Goal: Transaction & Acquisition: Download file/media

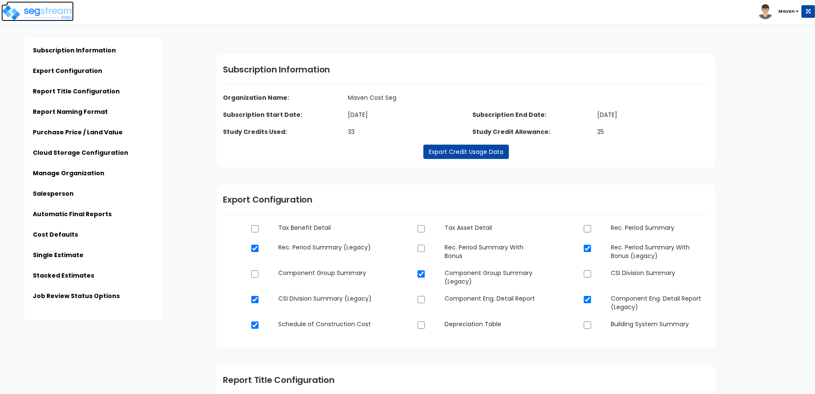
click at [63, 5] on img at bounding box center [37, 12] width 72 height 17
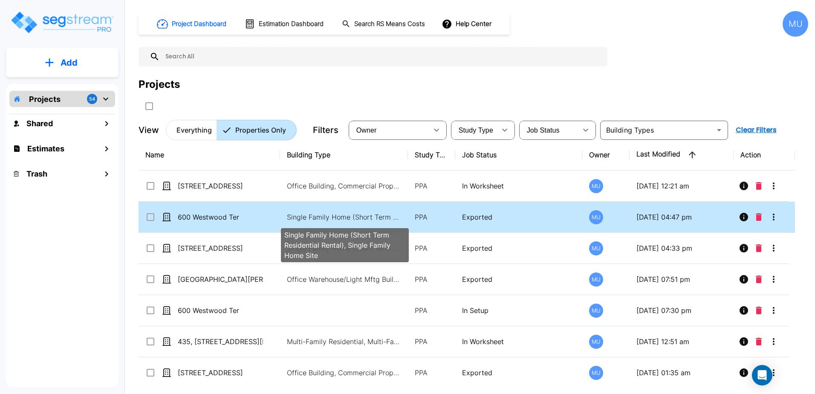
click at [328, 217] on p "Single Family Home (Short Term Residential Rental), Single Family Home Site" at bounding box center [344, 217] width 115 height 10
checkbox input "true"
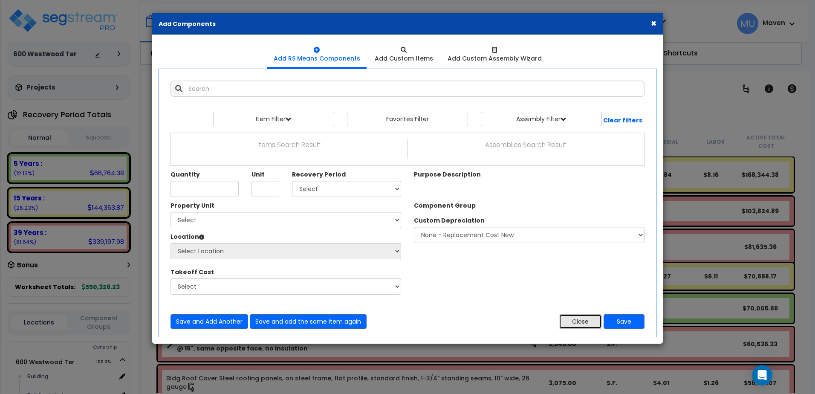
click at [595, 322] on button "Close" at bounding box center [580, 321] width 43 height 14
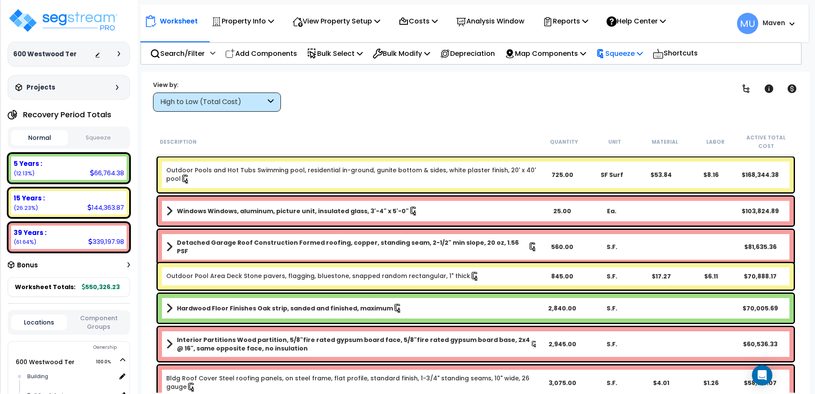
click at [627, 47] on div "Squeeze" at bounding box center [619, 53] width 47 height 20
click at [636, 75] on link "Re-squeeze" at bounding box center [634, 72] width 84 height 17
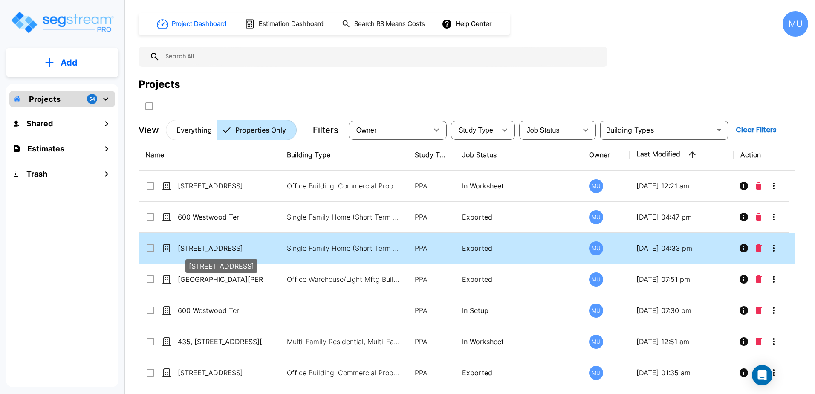
click at [221, 253] on div "[STREET_ADDRESS]" at bounding box center [222, 263] width 74 height 20
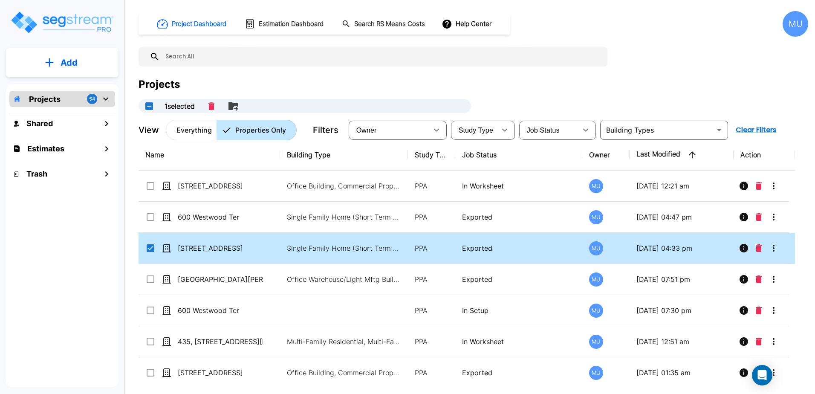
drag, startPoint x: 221, startPoint y: 252, endPoint x: 219, endPoint y: 244, distance: 8.6
click at [219, 244] on p "[STREET_ADDRESS]" at bounding box center [220, 248] width 85 height 10
checkbox input "false"
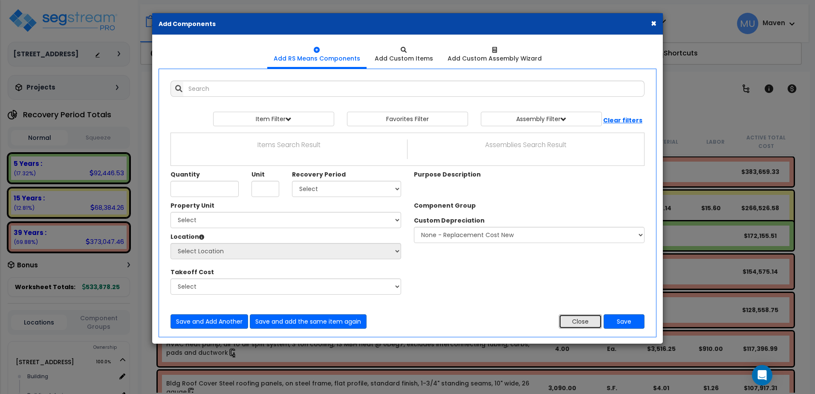
drag, startPoint x: 578, startPoint y: 315, endPoint x: 615, endPoint y: 166, distance: 154.1
click at [578, 315] on button "Close" at bounding box center [580, 321] width 43 height 14
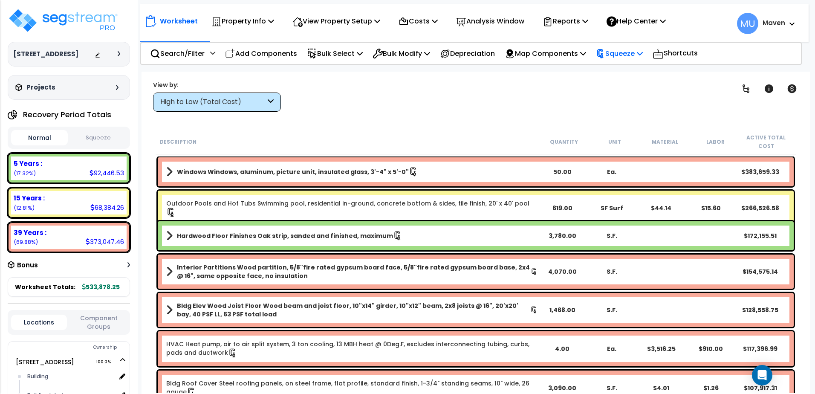
click at [621, 49] on p "Squeeze" at bounding box center [619, 54] width 47 height 12
click at [621, 71] on link "Re-squeeze" at bounding box center [634, 72] width 84 height 17
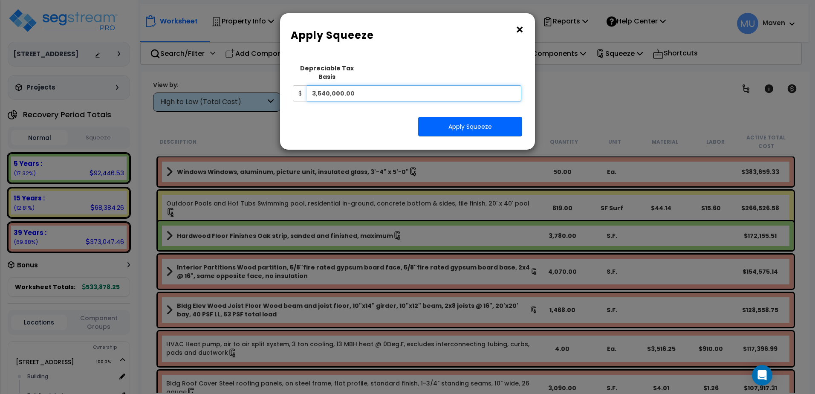
click at [429, 85] on input "3,540,000.00" at bounding box center [414, 93] width 214 height 16
paste input "$3,354,571"
type input "3,354,571"
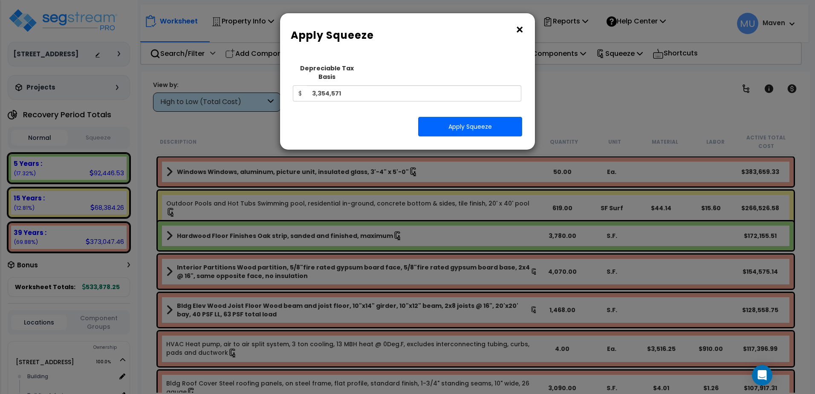
click at [375, 98] on div "Squeeze Type Select 1. Squeeze Entire Worksheet 2. Squeeze by Takeoff Cost 3. S…" at bounding box center [403, 84] width 235 height 48
click at [438, 119] on button "Apply Squeeze" at bounding box center [470, 127] width 104 height 20
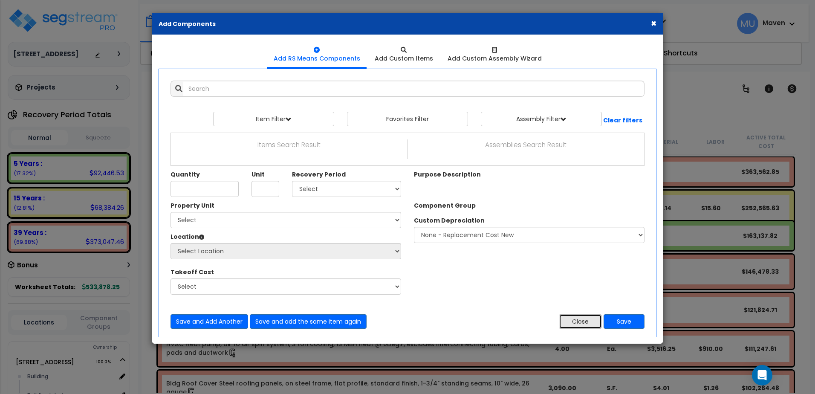
click at [591, 318] on button "Close" at bounding box center [580, 321] width 43 height 14
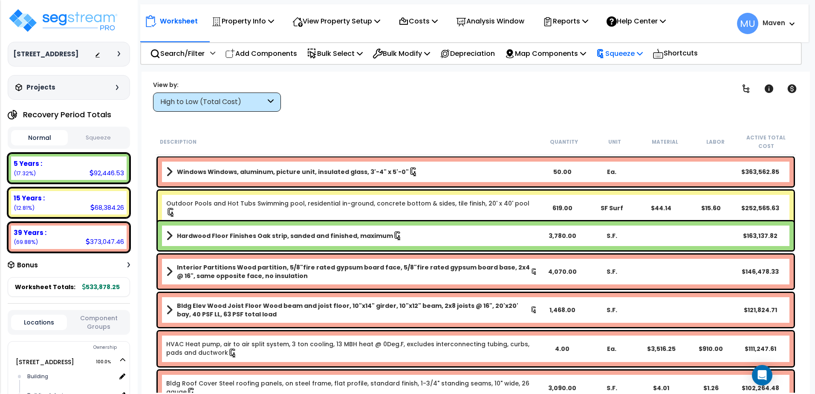
click at [623, 58] on p "Squeeze" at bounding box center [619, 54] width 47 height 12
click at [623, 71] on link "Re-squeeze" at bounding box center [634, 72] width 84 height 17
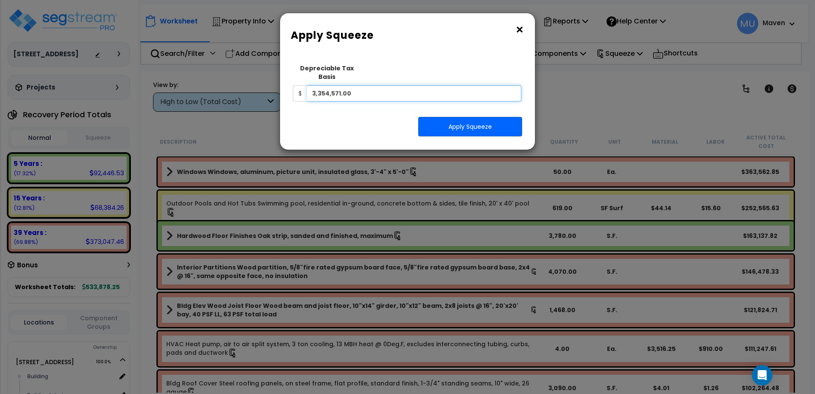
click at [448, 85] on input "3,354,571.00" at bounding box center [414, 93] width 214 height 16
click at [447, 85] on input "3,354,571.00" at bounding box center [414, 93] width 214 height 16
paste input "$2,787,75"
type input "2,787,750"
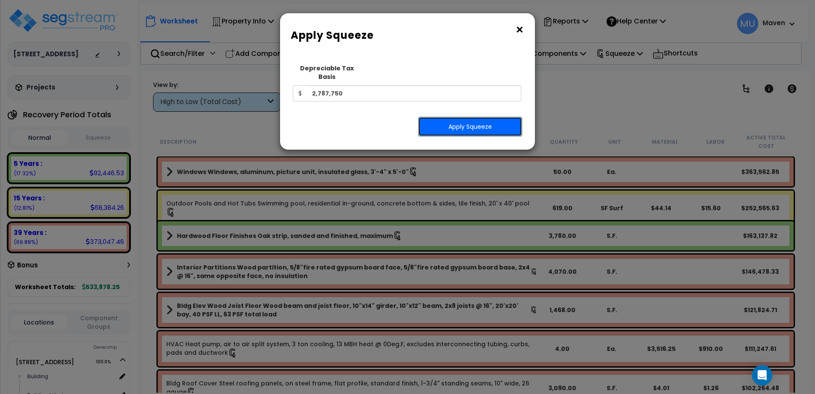
click at [447, 117] on button "Apply Squeeze" at bounding box center [470, 127] width 104 height 20
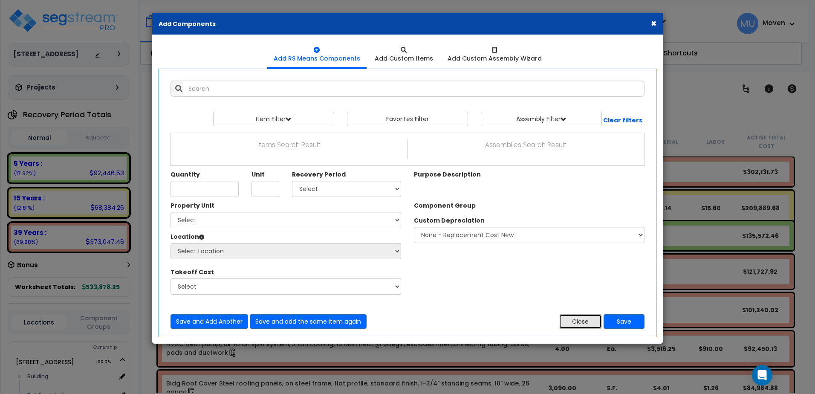
click at [573, 326] on button "Close" at bounding box center [580, 321] width 43 height 14
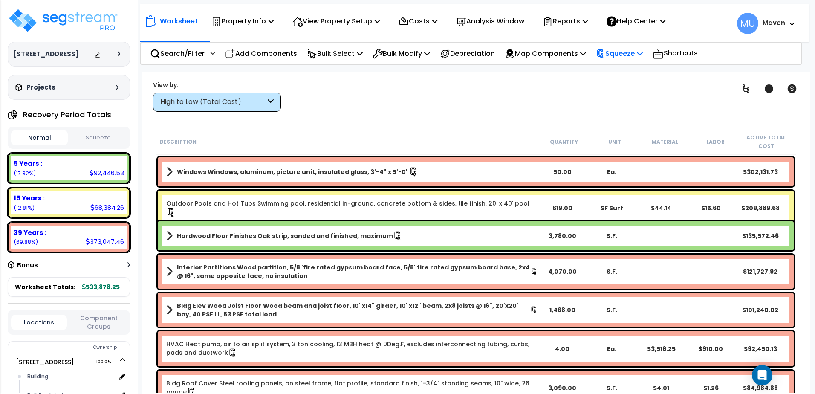
click at [643, 55] on p "Squeeze" at bounding box center [619, 54] width 47 height 12
click at [495, 114] on div "Worksheet Property Info Property Setup Add Property Unit Template property Clon…" at bounding box center [475, 269] width 668 height 394
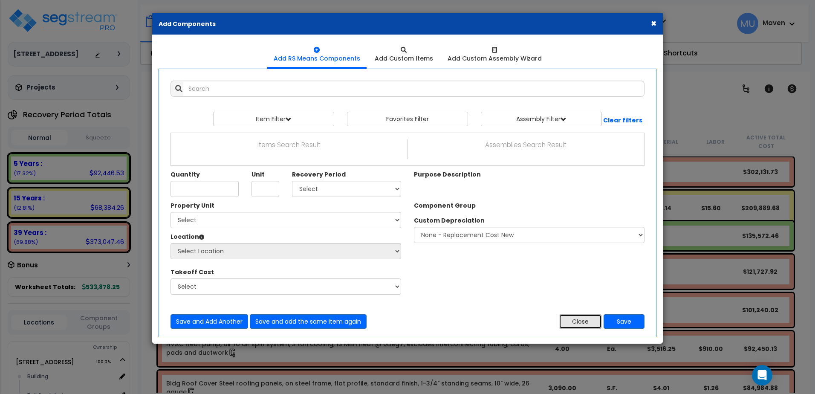
click at [559, 324] on button "Close" at bounding box center [580, 321] width 43 height 14
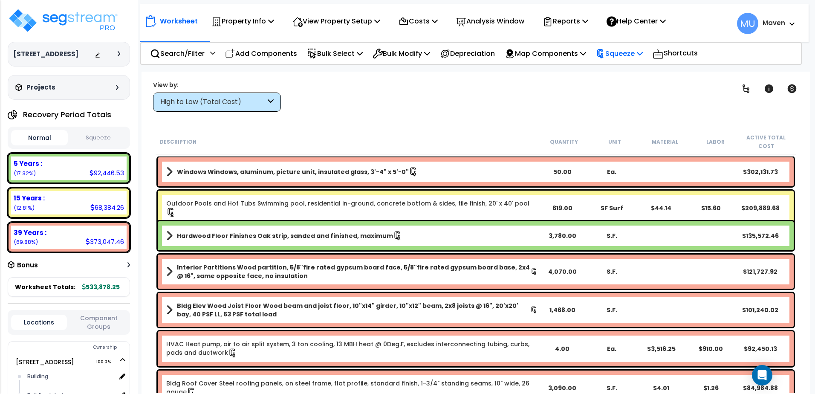
click at [628, 52] on p "Squeeze" at bounding box center [619, 54] width 47 height 12
click at [622, 84] on link "Reset Squeeze" at bounding box center [634, 90] width 84 height 17
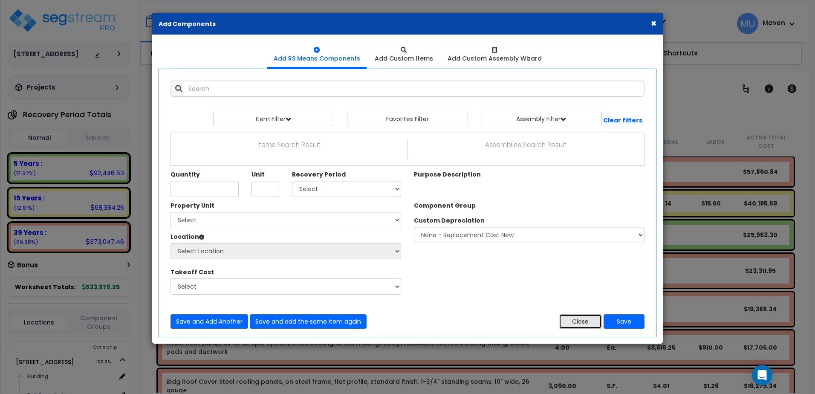
click at [583, 324] on button "Close" at bounding box center [580, 321] width 43 height 14
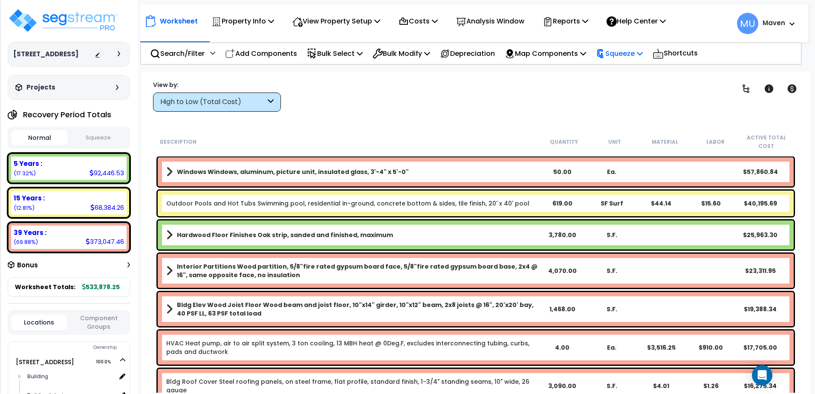
click at [633, 55] on p "Squeeze" at bounding box center [619, 54] width 47 height 12
click at [633, 71] on link "Squeeze" at bounding box center [634, 72] width 84 height 17
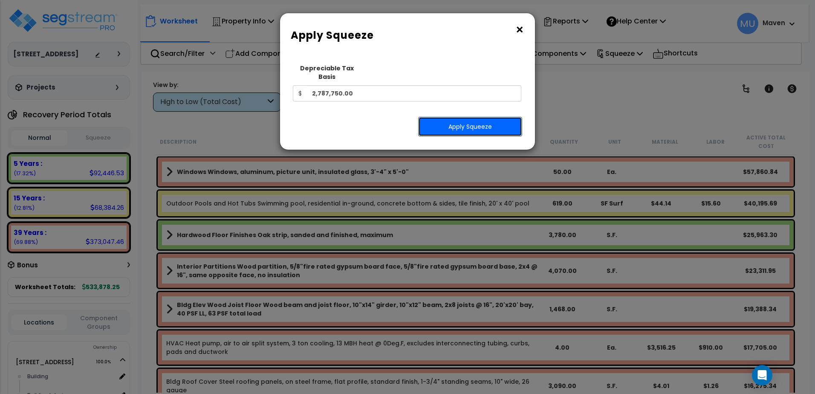
click at [450, 118] on button "Apply Squeeze" at bounding box center [470, 127] width 104 height 20
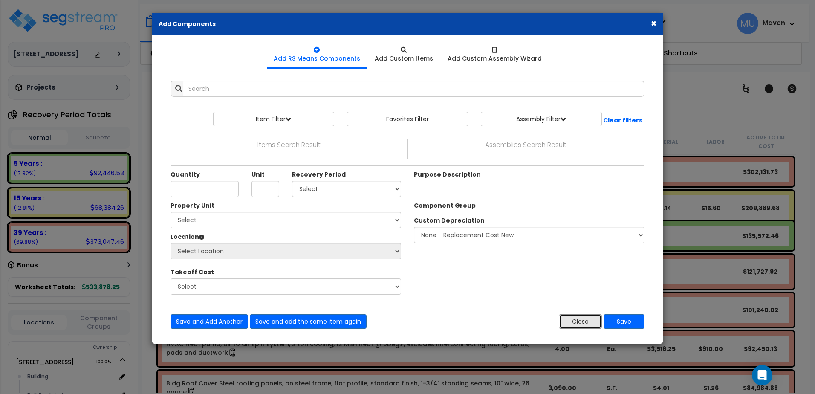
click at [573, 326] on button "Close" at bounding box center [580, 321] width 43 height 14
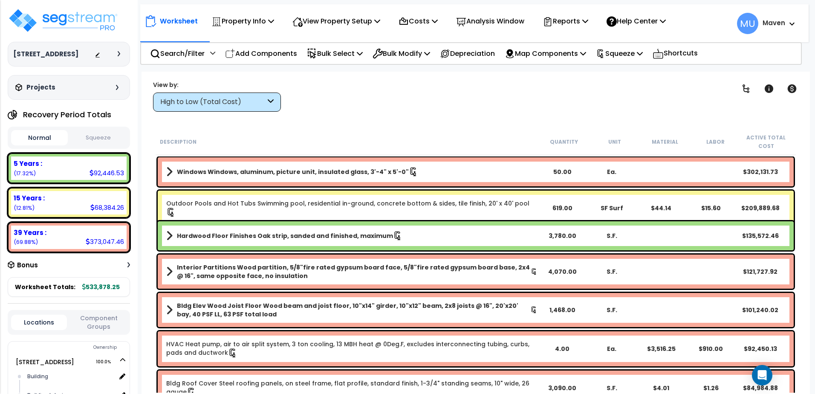
click at [127, 262] on div "Bonus" at bounding box center [69, 265] width 122 height 17
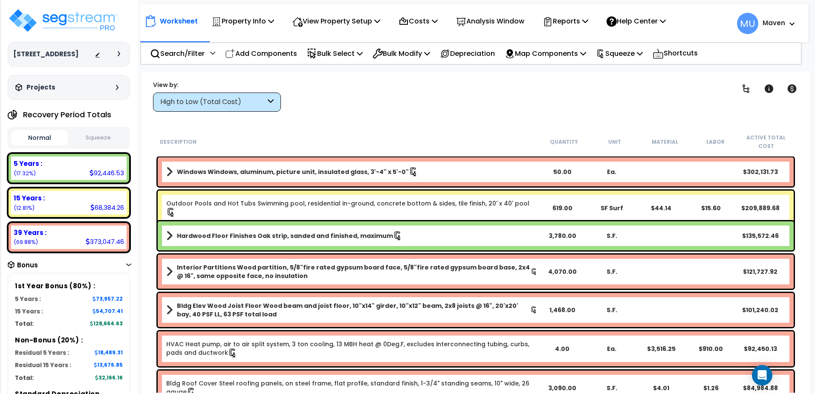
click at [88, 137] on button "Squeeze" at bounding box center [98, 137] width 57 height 15
click at [20, 173] on small "(17.32%)" at bounding box center [25, 173] width 22 height 7
click at [69, 13] on img at bounding box center [63, 21] width 111 height 26
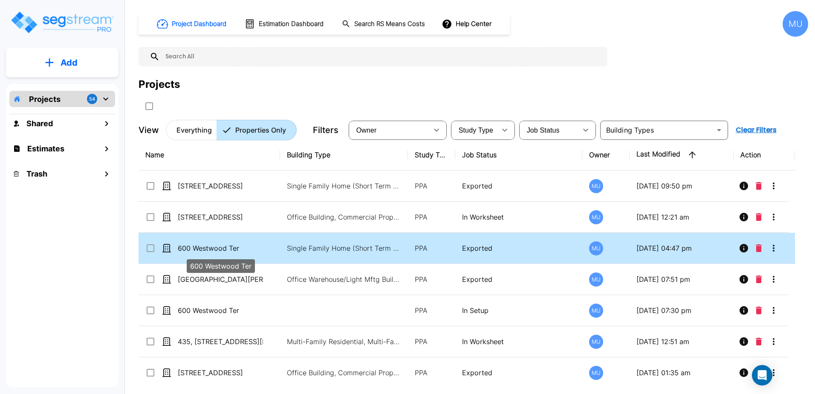
click at [217, 248] on p "600 Westwood Ter" at bounding box center [220, 248] width 85 height 10
checkbox input "true"
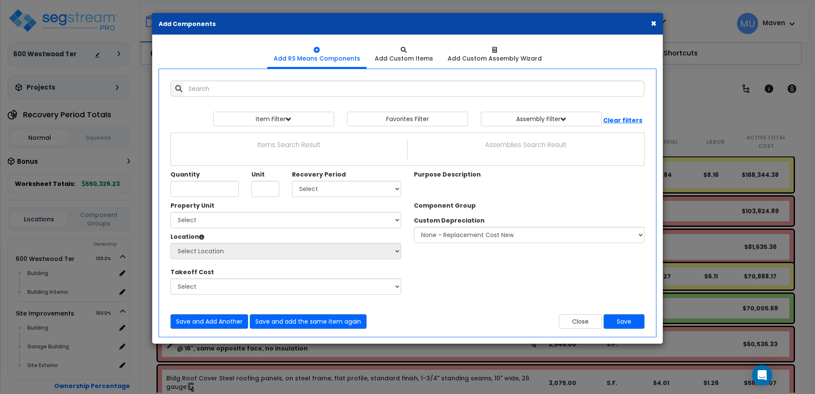
click at [580, 331] on div "Add Items Add Assemblies Both View/Modify Assembly" at bounding box center [407, 204] width 487 height 261
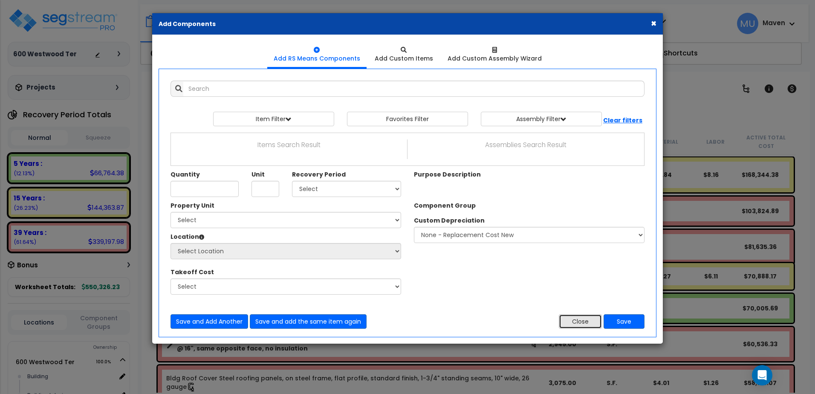
click at [580, 328] on button "Close" at bounding box center [580, 321] width 43 height 14
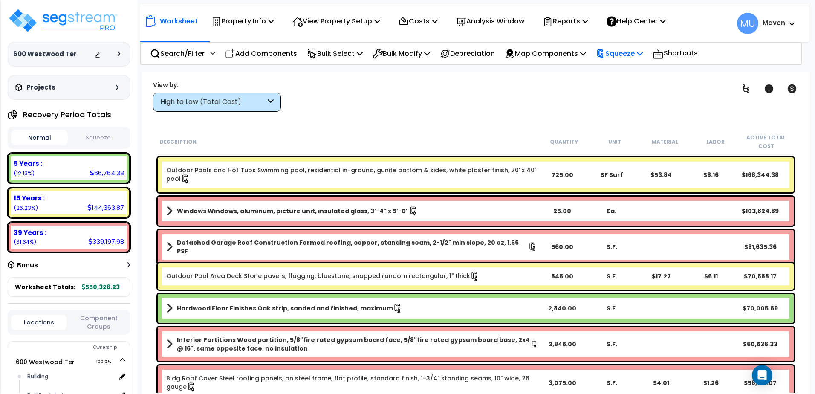
click at [619, 55] on p "Squeeze" at bounding box center [619, 54] width 47 height 12
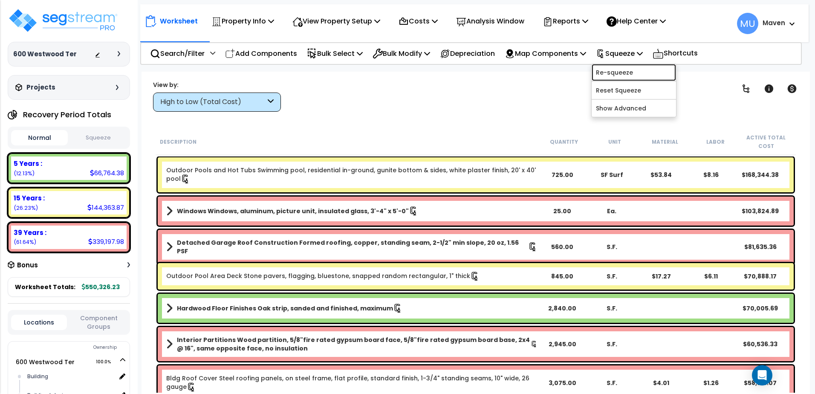
click at [615, 73] on link "Re-squeeze" at bounding box center [634, 72] width 84 height 17
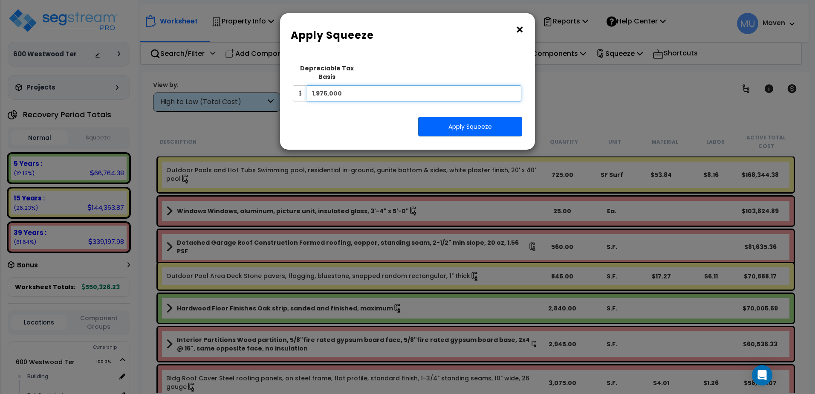
click at [455, 86] on input "1,975,000" at bounding box center [414, 93] width 214 height 16
type input "1,725,000"
click at [434, 117] on button "Apply Squeeze" at bounding box center [470, 127] width 104 height 20
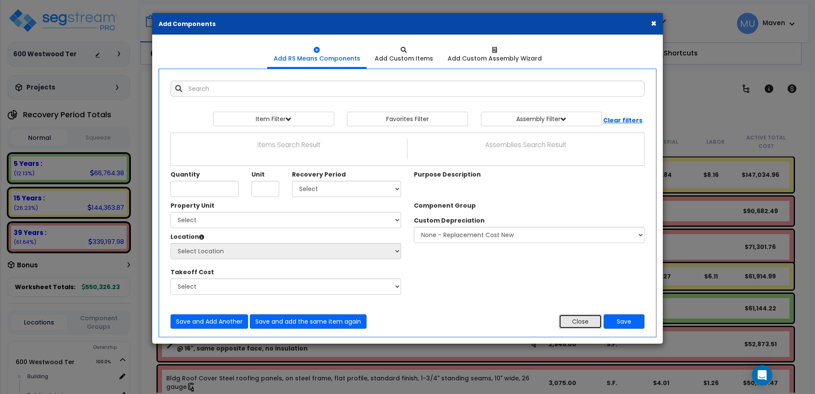
click at [561, 326] on button "Close" at bounding box center [580, 321] width 43 height 14
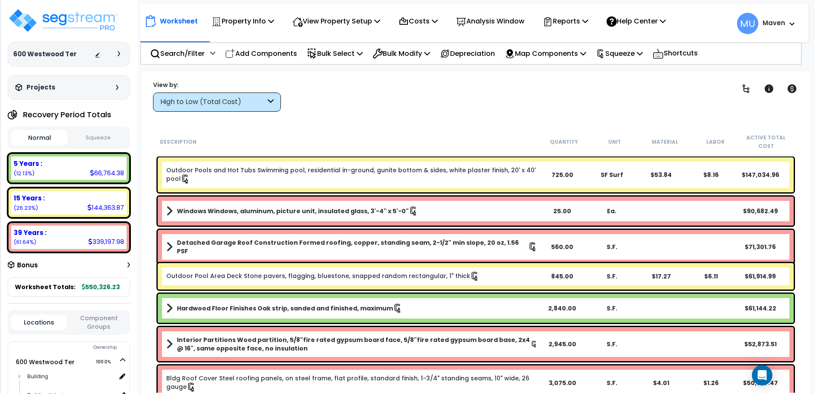
click at [110, 141] on button "Squeeze" at bounding box center [98, 137] width 57 height 15
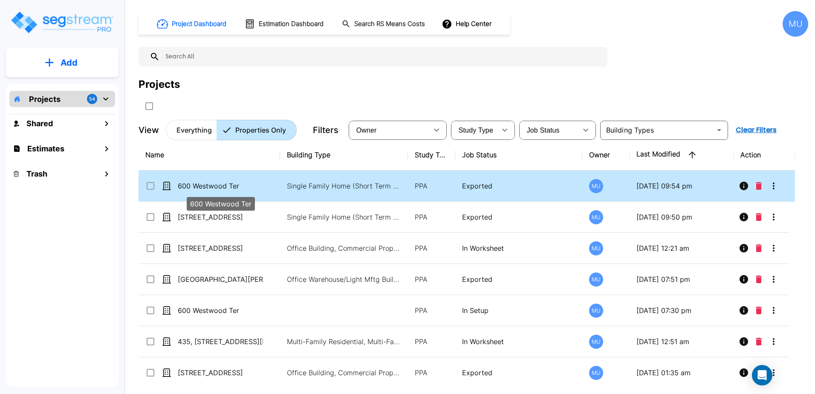
click at [235, 187] on p "600 Westwood Ter" at bounding box center [220, 186] width 85 height 10
checkbox input "true"
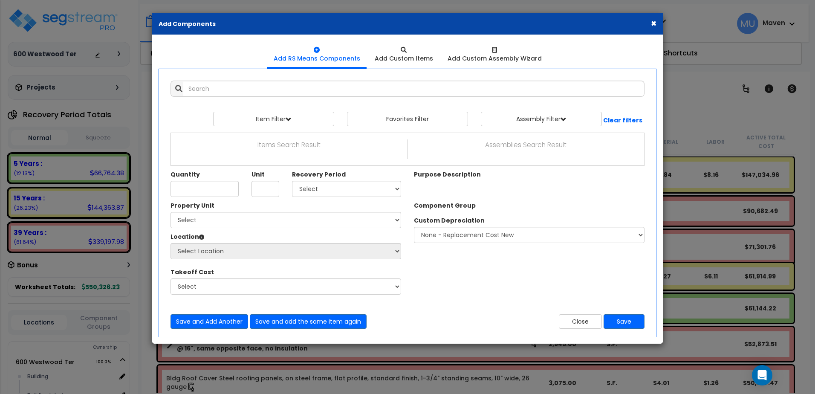
click at [654, 21] on button "×" at bounding box center [654, 23] width 6 height 9
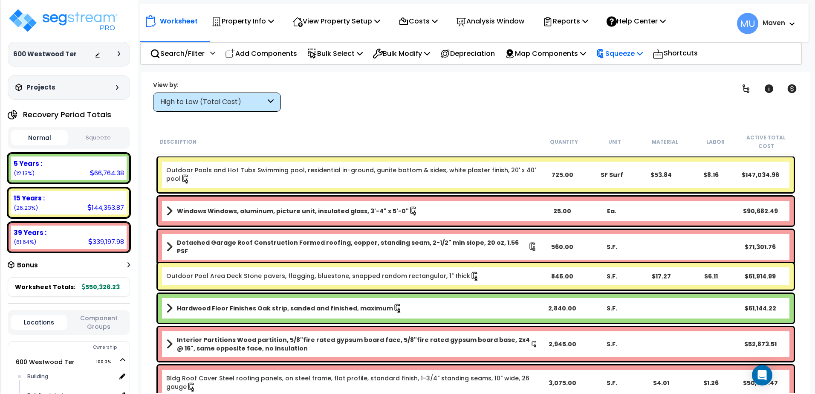
click at [603, 50] on icon at bounding box center [601, 53] width 6 height 9
click at [511, 113] on div "Worksheet Property Info Property Setup Add Property Unit Template property Clon…" at bounding box center [475, 269] width 668 height 394
click at [576, 24] on p "Reports" at bounding box center [566, 21] width 46 height 12
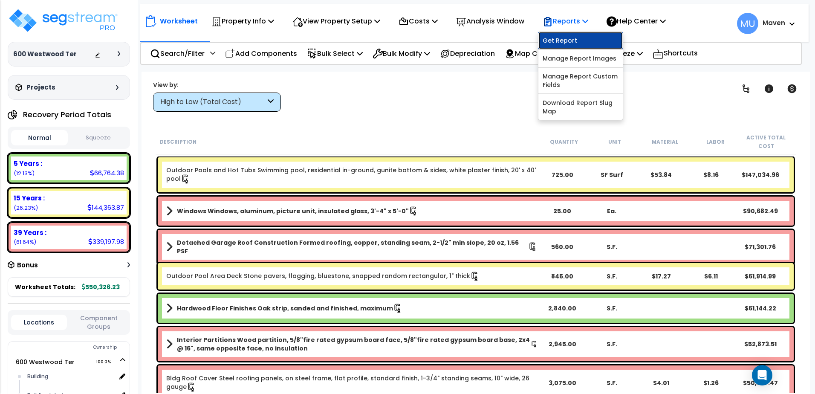
click at [573, 37] on link "Get Report" at bounding box center [580, 40] width 84 height 17
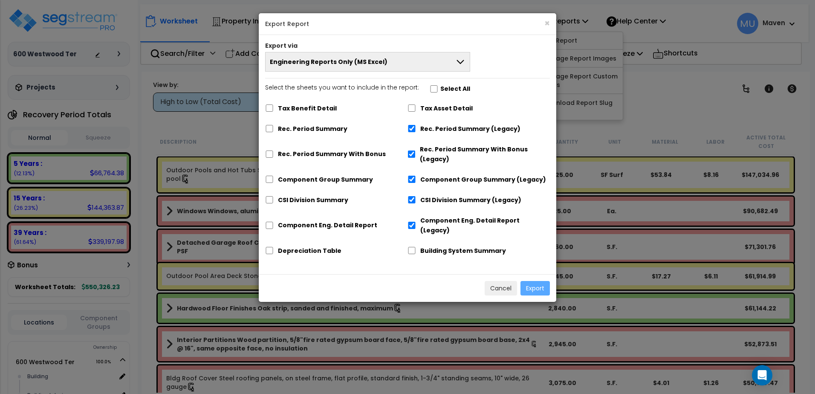
click at [388, 57] on button "Engineering Reports Only (MS Excel)" at bounding box center [367, 62] width 205 height 20
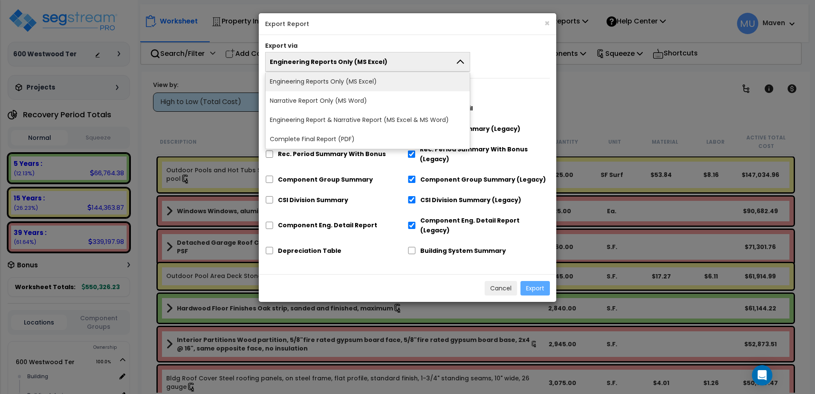
click at [385, 60] on button "Engineering Reports Only (MS Excel)" at bounding box center [367, 62] width 205 height 20
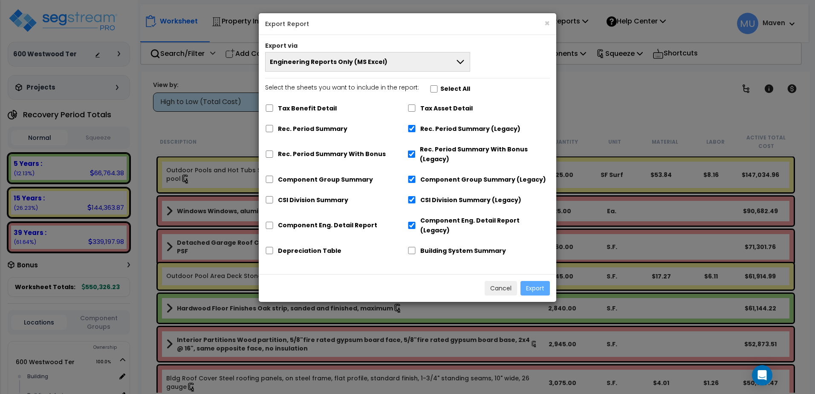
click at [363, 60] on span "Engineering Reports Only (MS Excel)" at bounding box center [329, 62] width 118 height 9
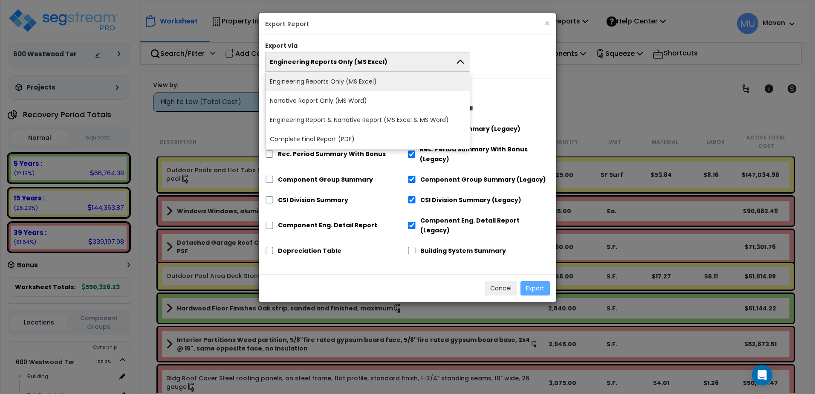
click at [366, 78] on li "Engineering Reports Only (MS Excel)" at bounding box center [368, 81] width 204 height 19
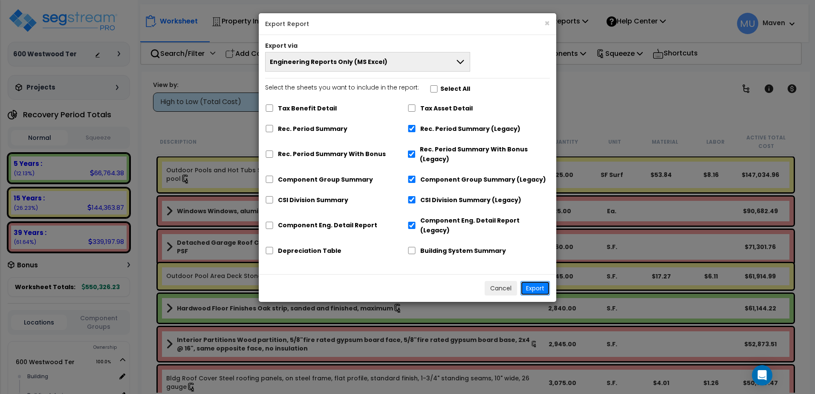
click at [530, 281] on button "Export" at bounding box center [534, 288] width 29 height 14
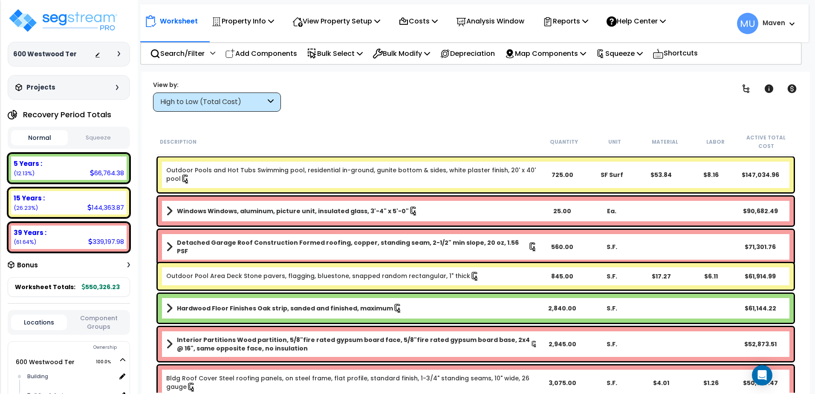
click at [578, 97] on div "Clear Filters" at bounding box center [506, 96] width 428 height 32
click at [273, 94] on div "High to Low (Total Cost)" at bounding box center [217, 101] width 128 height 19
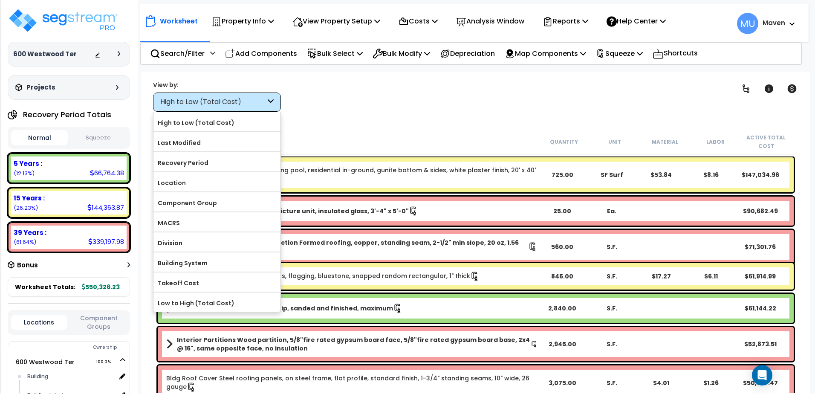
click at [272, 93] on div "High to Low (Total Cost)" at bounding box center [217, 101] width 128 height 19
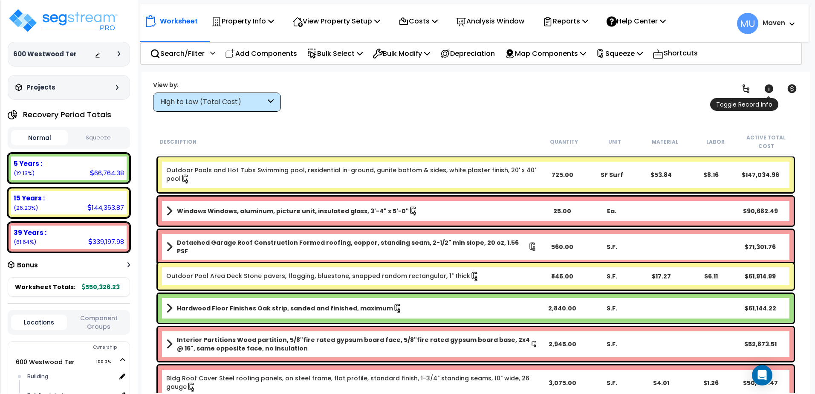
click at [768, 90] on icon at bounding box center [769, 88] width 9 height 9
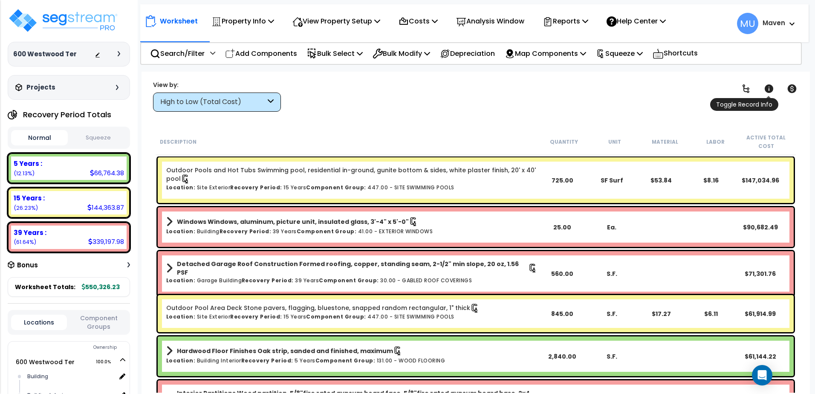
click at [768, 90] on icon at bounding box center [769, 88] width 9 height 9
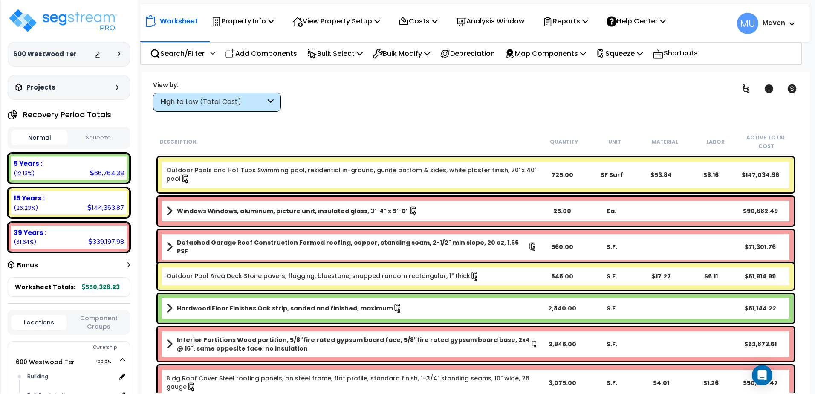
click at [317, 91] on div "Clear Filters" at bounding box center [506, 96] width 428 height 32
click at [313, 84] on div "Clear Filters" at bounding box center [506, 96] width 428 height 32
click at [224, 81] on div "View by:" at bounding box center [217, 85] width 128 height 9
click at [588, 31] on div "Reports" at bounding box center [566, 21] width 46 height 20
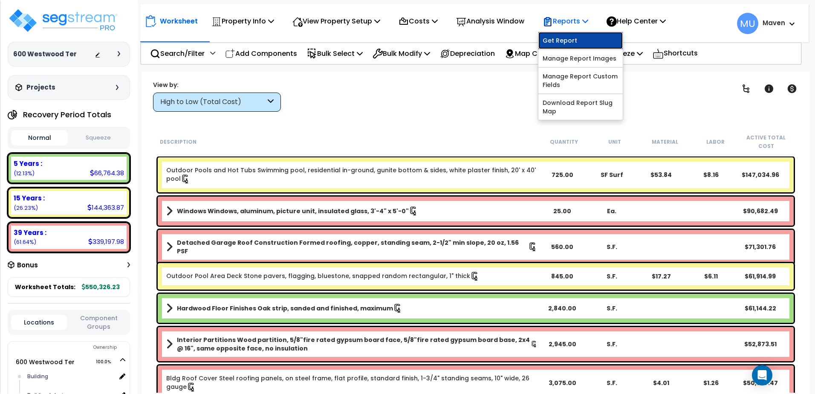
click at [587, 44] on link "Get Report" at bounding box center [580, 40] width 84 height 17
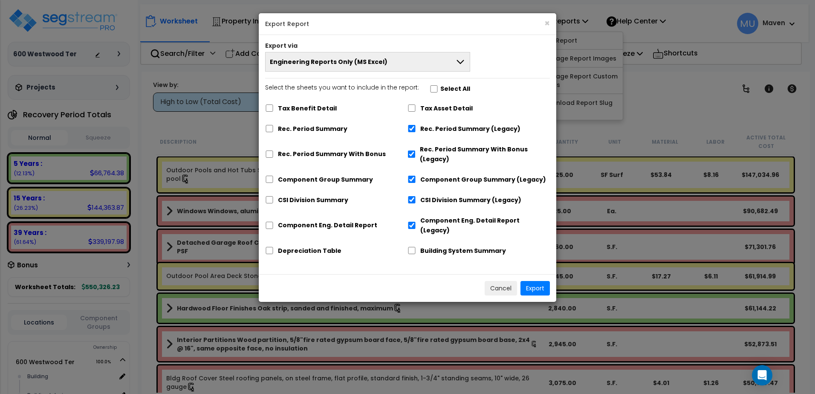
click at [402, 68] on button "Engineering Reports Only (MS Excel)" at bounding box center [367, 62] width 205 height 20
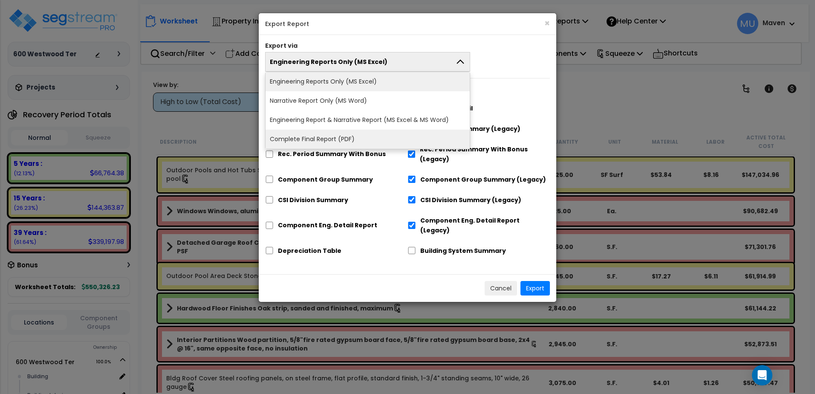
click at [396, 140] on li "Complete Final Report (PDF)" at bounding box center [368, 139] width 204 height 19
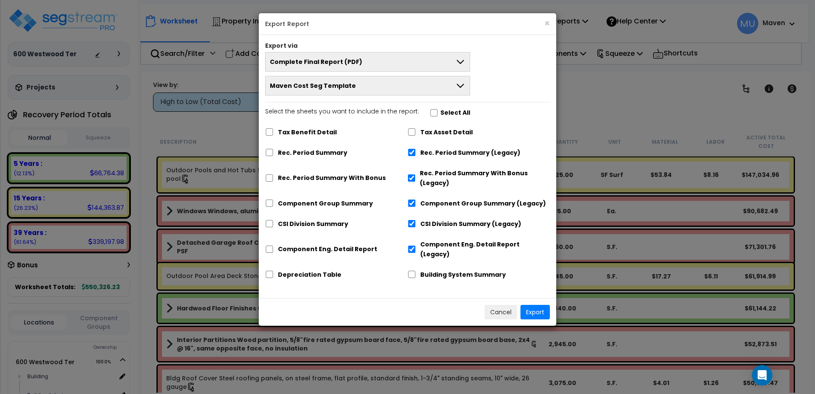
click at [428, 92] on button "Maven Cost Seg Template" at bounding box center [367, 86] width 205 height 20
click at [550, 81] on div "Complete Final Report (PDF) Engineering Reports Only (MS Excel) Narrative Repor…" at bounding box center [407, 73] width 297 height 43
click at [505, 305] on button "Cancel" at bounding box center [501, 312] width 32 height 14
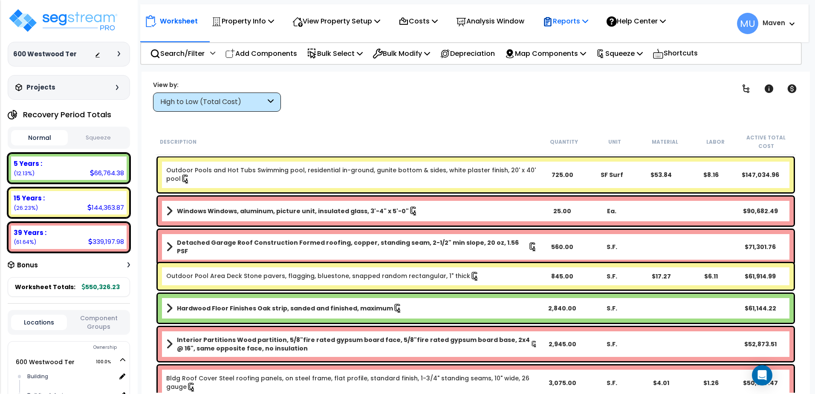
click at [572, 23] on p "Reports" at bounding box center [566, 21] width 46 height 12
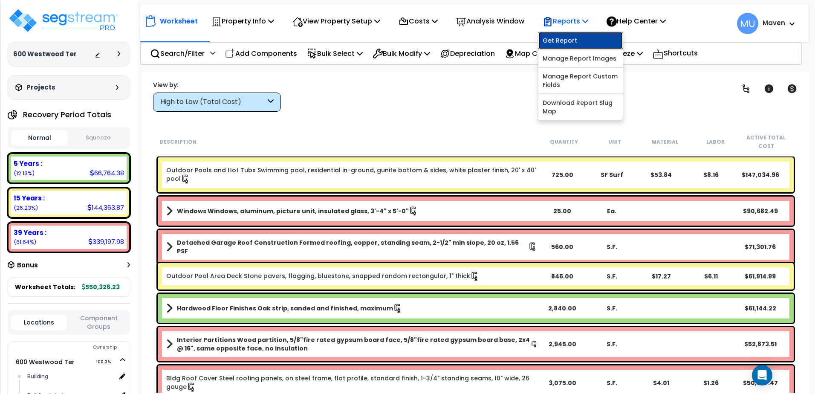
click at [571, 38] on link "Get Report" at bounding box center [580, 40] width 84 height 17
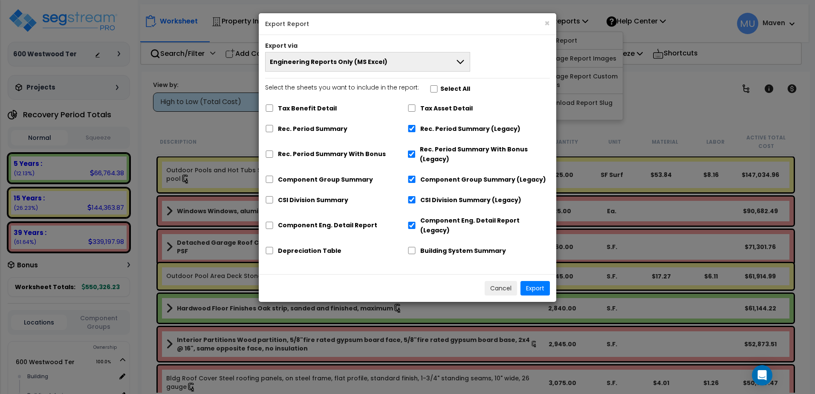
click at [369, 66] on button "Engineering Reports Only (MS Excel)" at bounding box center [367, 62] width 205 height 20
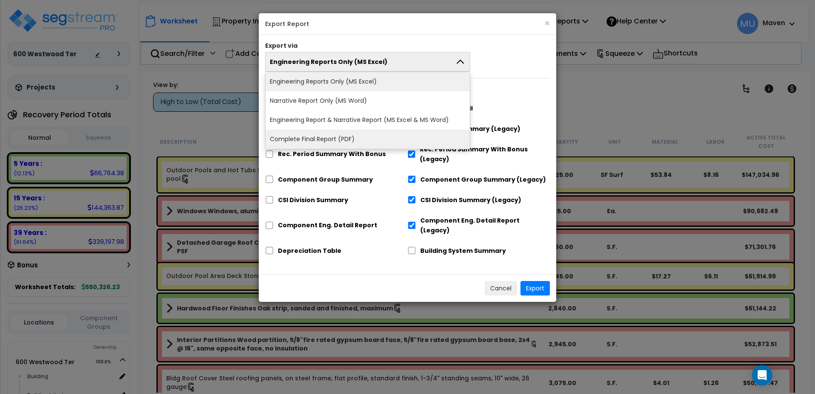
click at [366, 135] on li "Complete Final Report (PDF)" at bounding box center [368, 139] width 204 height 19
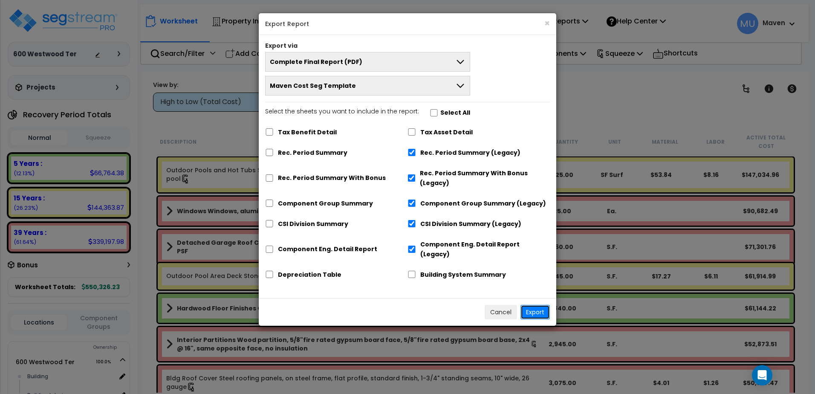
click at [531, 306] on button "Export" at bounding box center [534, 312] width 29 height 14
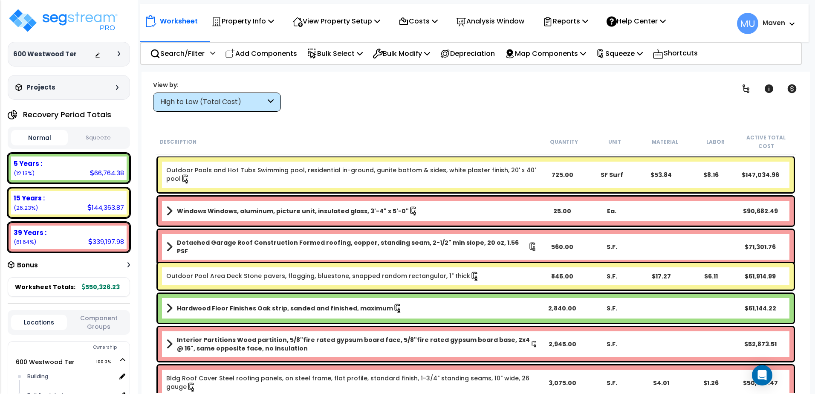
click at [102, 143] on button "Squeeze" at bounding box center [98, 137] width 57 height 15
click at [66, 24] on img at bounding box center [63, 21] width 111 height 26
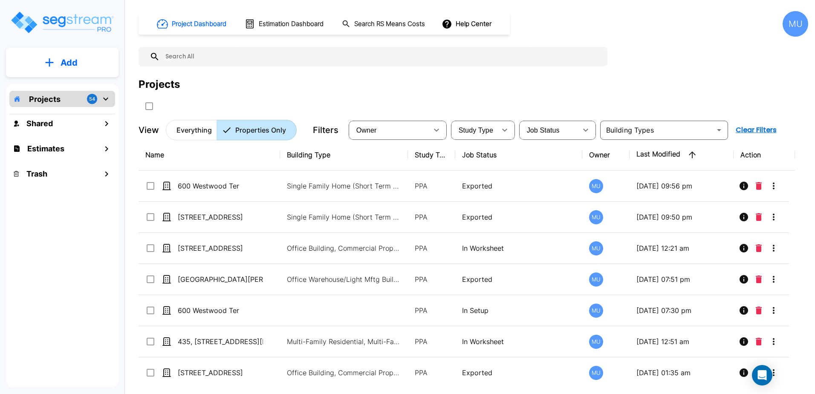
click at [104, 96] on icon "mailbox folders" at bounding box center [106, 99] width 10 height 10
click at [105, 99] on icon "mailbox folders" at bounding box center [106, 99] width 10 height 10
click at [805, 18] on div "MU" at bounding box center [795, 24] width 26 height 26
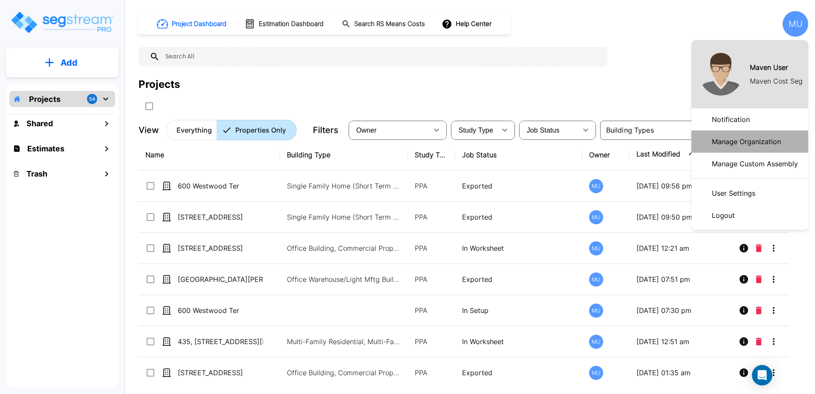
click at [742, 141] on p "Manage Organization" at bounding box center [746, 141] width 76 height 17
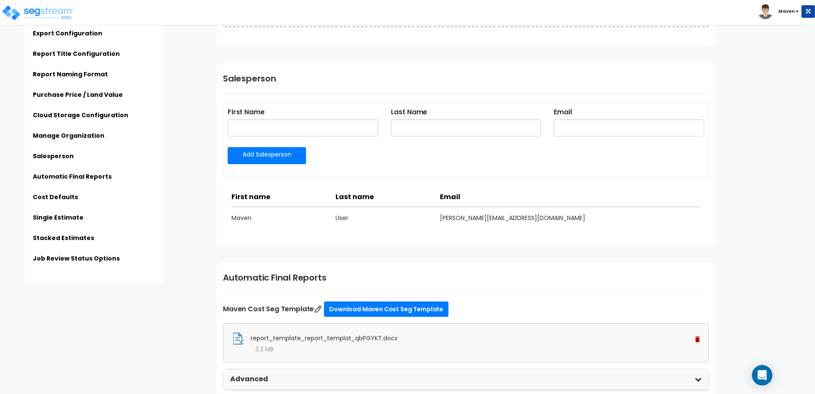
scroll to position [1279, 0]
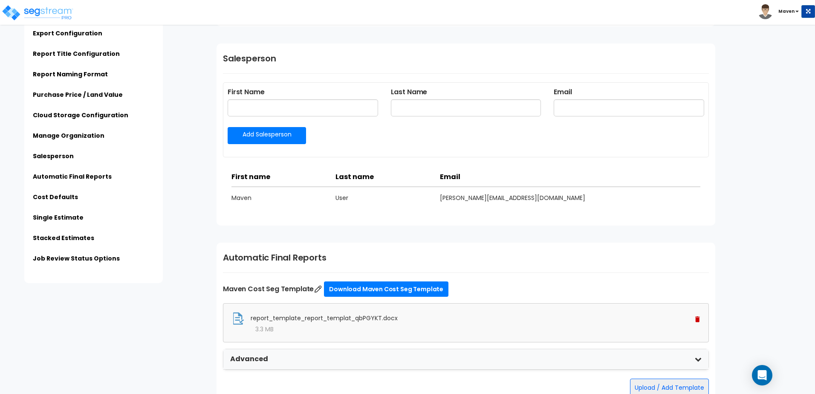
click at [268, 316] on span "report_template_report_templat_qbPGYKT.docx" at bounding box center [324, 318] width 147 height 9
click at [236, 320] on img at bounding box center [238, 318] width 13 height 13
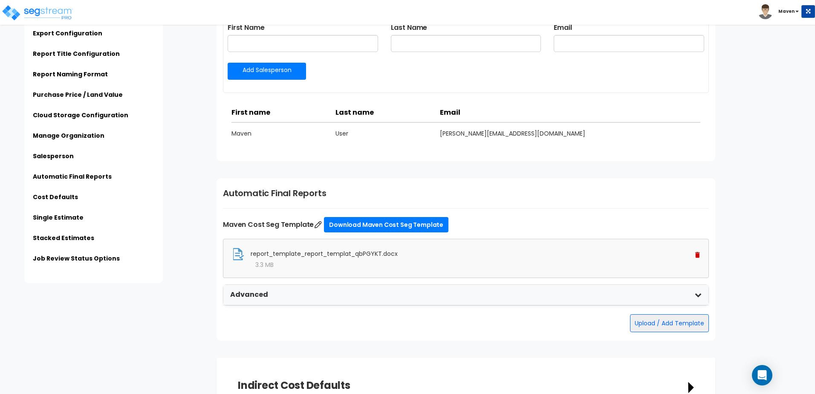
scroll to position [1364, 0]
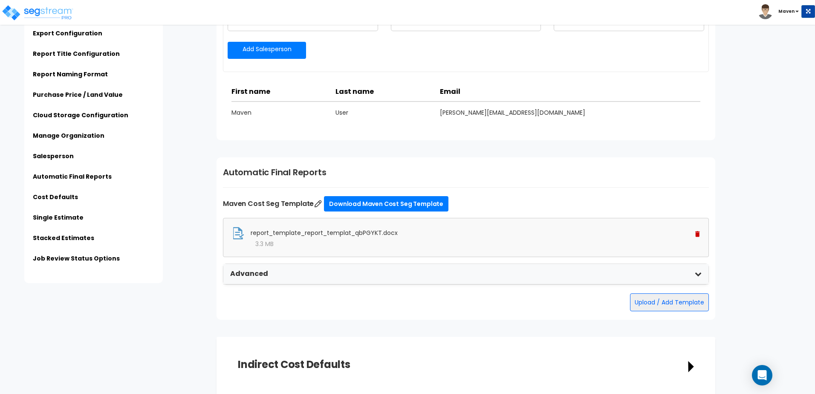
click at [365, 230] on span "report_template_report_templat_qbPGYKT.docx" at bounding box center [324, 232] width 147 height 9
click at [435, 233] on div "report_template_report_templat_qbPGYKT.docx" at bounding box center [466, 233] width 468 height 13
click at [278, 270] on div "Advanced" at bounding box center [465, 274] width 485 height 20
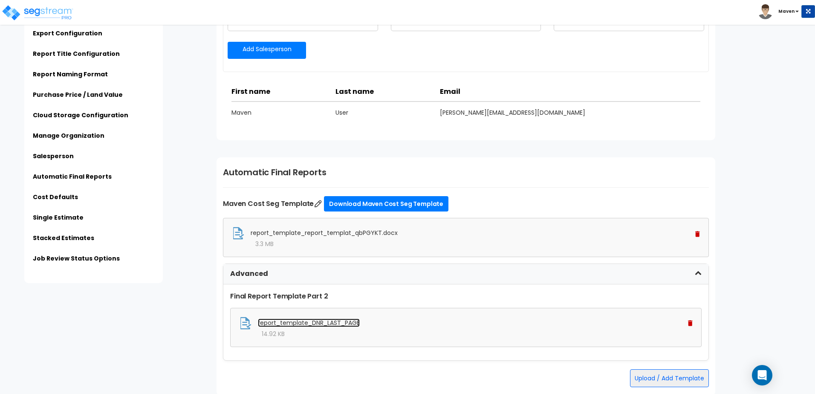
click at [280, 324] on link "report_template_DNR_LAST_PAGE" at bounding box center [309, 322] width 102 height 9
click at [346, 232] on span "report_template_report_templat_qbPGYKT.docx" at bounding box center [324, 232] width 147 height 9
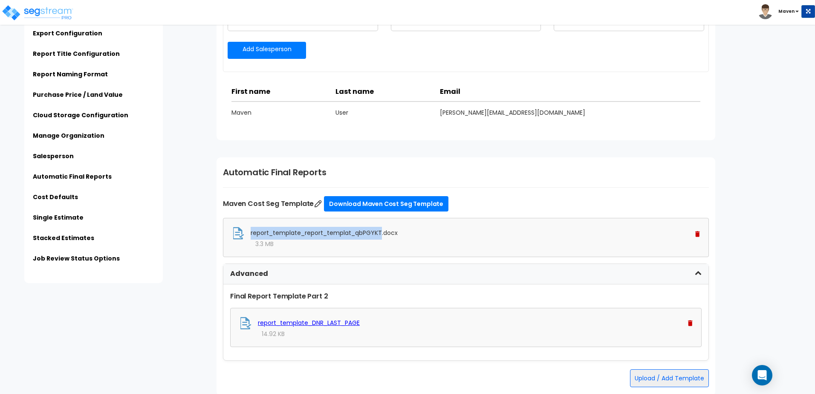
click at [346, 232] on span "report_template_report_templat_qbPGYKT.docx" at bounding box center [324, 232] width 147 height 9
drag, startPoint x: 346, startPoint y: 232, endPoint x: 294, endPoint y: 238, distance: 52.0
click at [295, 238] on div "report_template_report_templat_qbPGYKT.docx" at bounding box center [466, 233] width 468 height 13
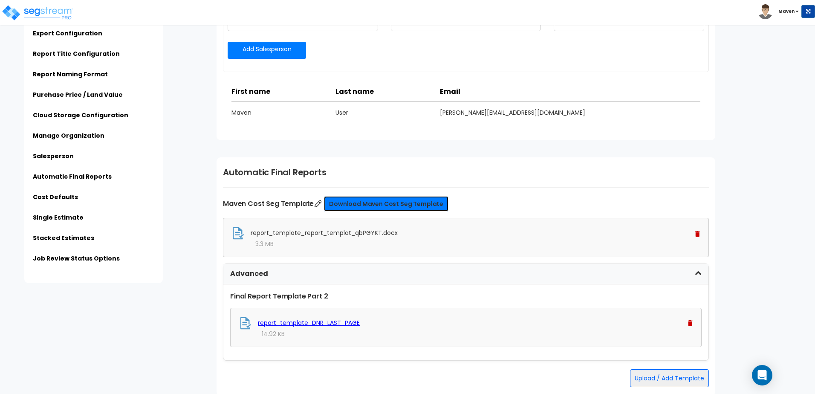
click at [415, 204] on link "Download Maven Cost Seg Template" at bounding box center [386, 203] width 124 height 15
click at [696, 276] on icon at bounding box center [698, 273] width 7 height 7
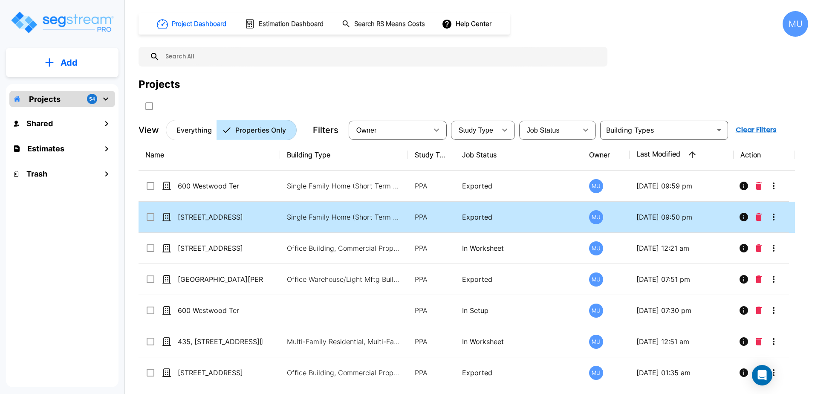
click at [260, 208] on td "[STREET_ADDRESS]" at bounding box center [209, 217] width 141 height 31
checkbox input "true"
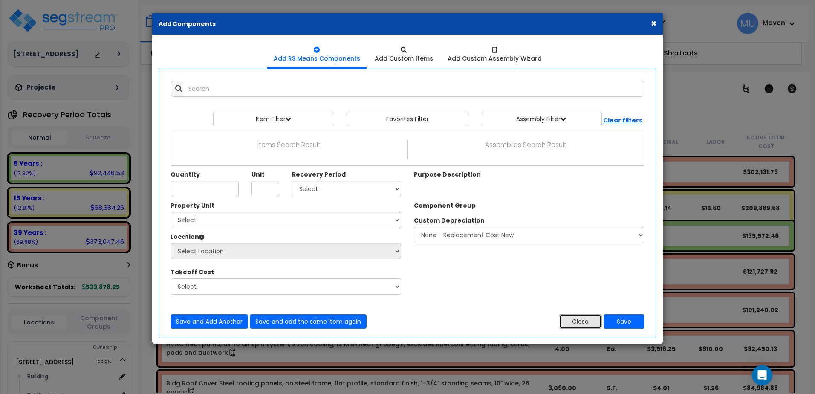
click at [584, 321] on button "Close" at bounding box center [580, 321] width 43 height 14
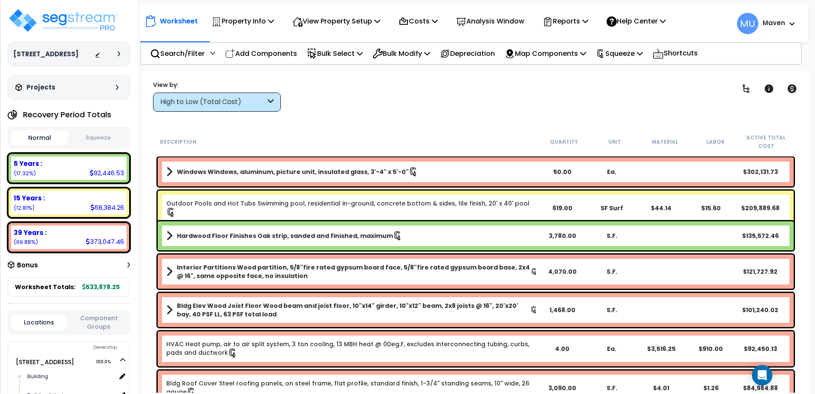
click at [103, 144] on button "Squeeze" at bounding box center [98, 137] width 57 height 15
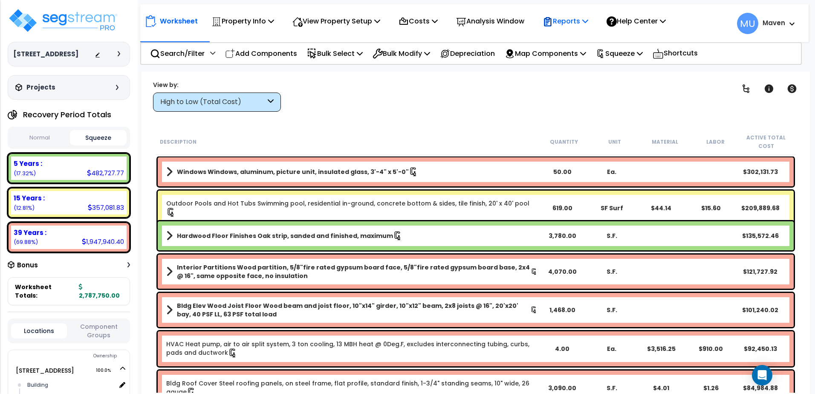
click at [588, 18] on p "Reports" at bounding box center [566, 21] width 46 height 12
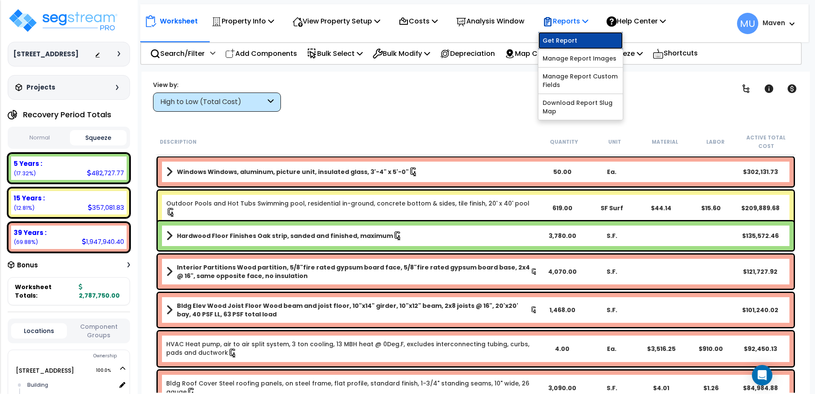
click at [587, 38] on link "Get Report" at bounding box center [580, 40] width 84 height 17
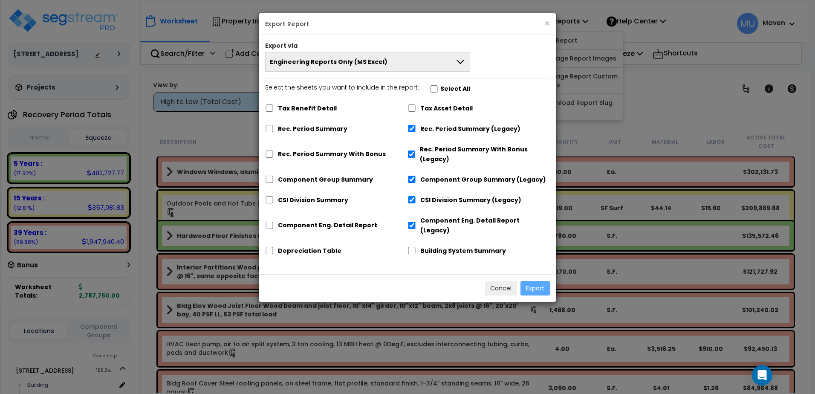
click at [359, 62] on span "Engineering Reports Only (MS Excel)" at bounding box center [329, 62] width 118 height 9
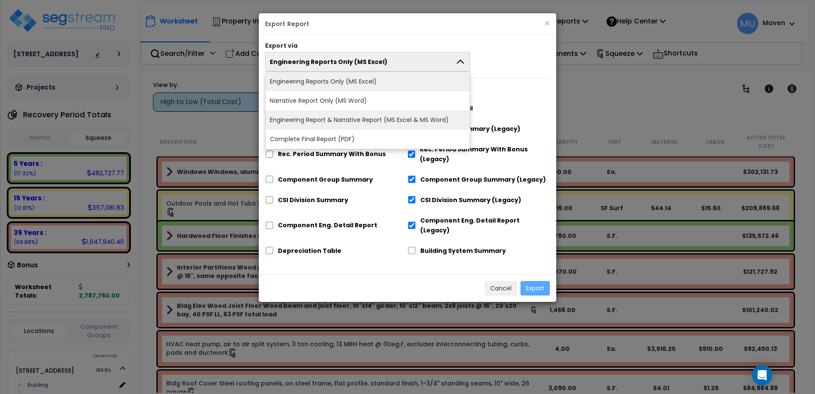
click at [341, 122] on li "Engineering Report & Narrative Report (MS Excel & MS Word)" at bounding box center [368, 119] width 204 height 19
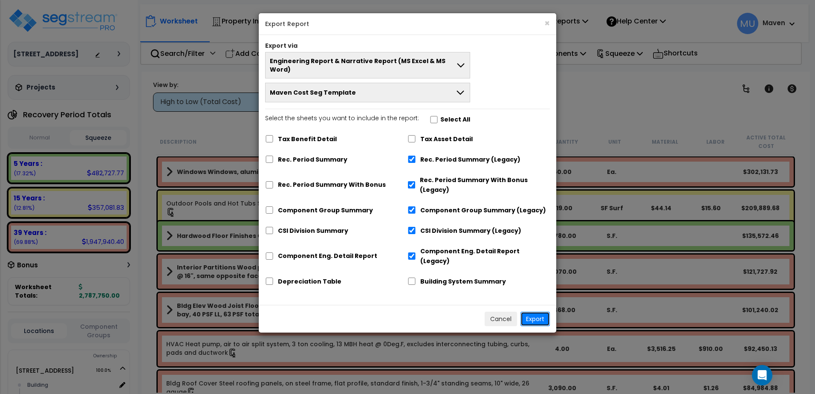
click at [527, 312] on button "Export" at bounding box center [534, 319] width 29 height 14
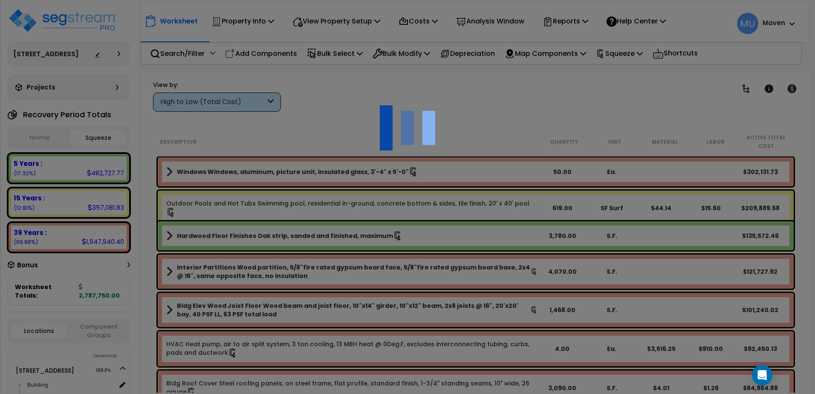
click at [437, 124] on img at bounding box center [407, 127] width 85 height 85
click at [384, 56] on div at bounding box center [407, 197] width 815 height 394
click at [362, 60] on div at bounding box center [407, 197] width 815 height 394
click at [345, 66] on div at bounding box center [407, 197] width 815 height 394
click at [344, 68] on div at bounding box center [407, 197] width 815 height 394
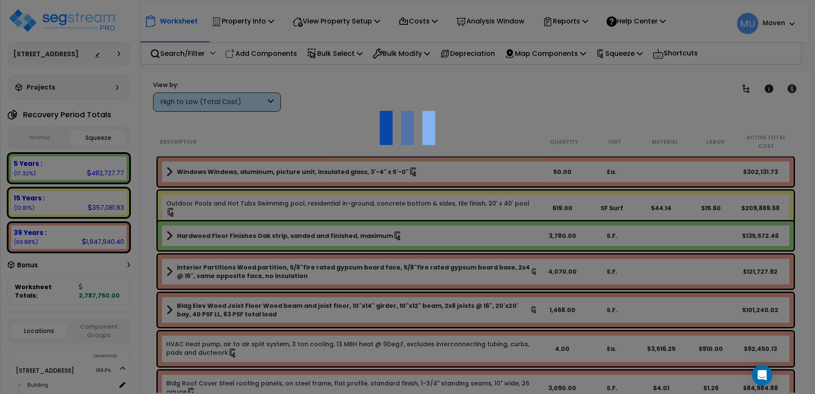
click at [391, 84] on div at bounding box center [407, 197] width 815 height 394
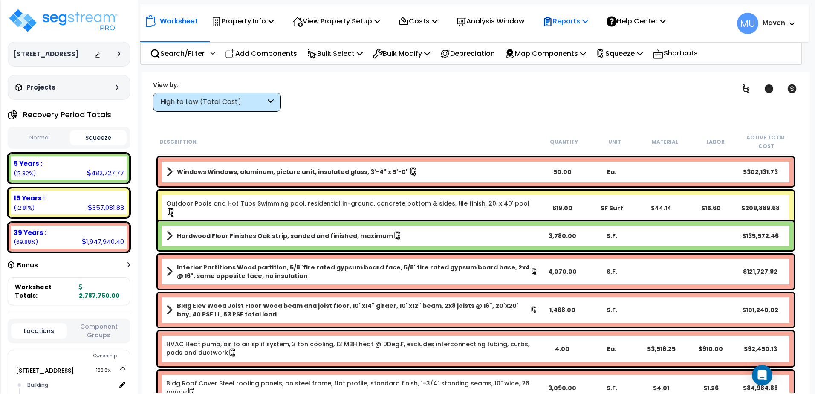
click at [577, 21] on p "Reports" at bounding box center [566, 21] width 46 height 12
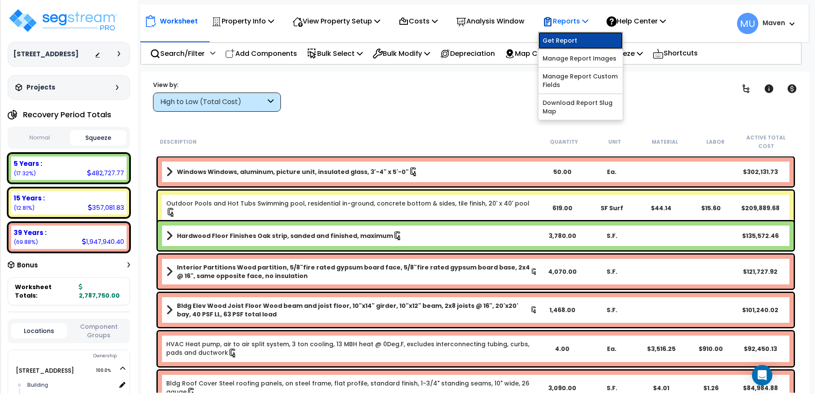
click at [571, 36] on link "Get Report" at bounding box center [580, 40] width 84 height 17
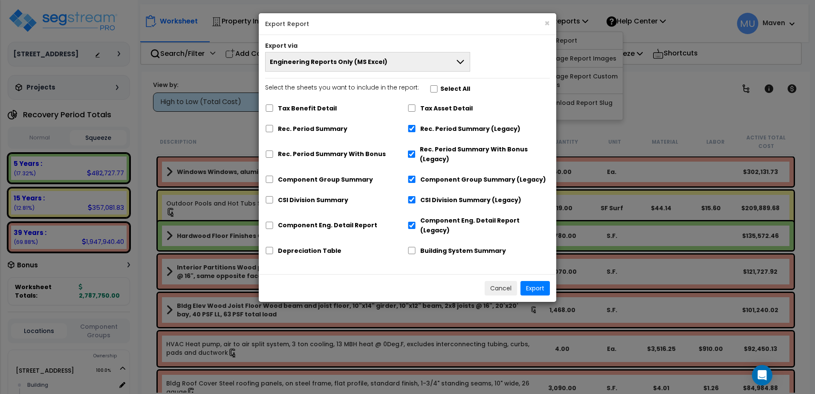
click at [383, 55] on button "Engineering Reports Only (MS Excel)" at bounding box center [367, 62] width 205 height 20
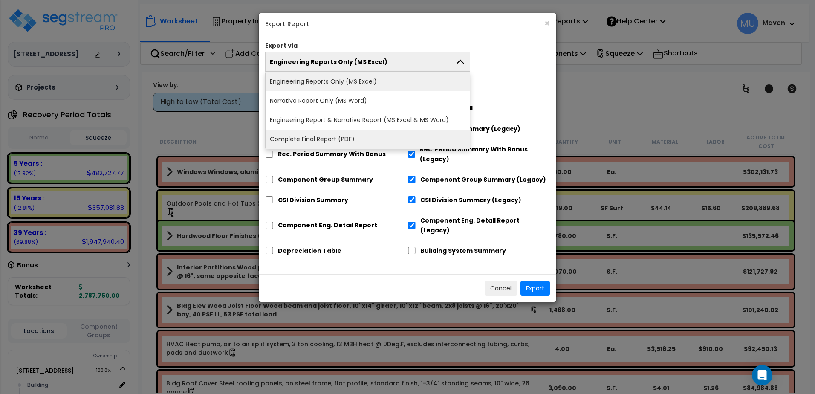
click at [361, 136] on li "Complete Final Report (PDF)" at bounding box center [368, 139] width 204 height 19
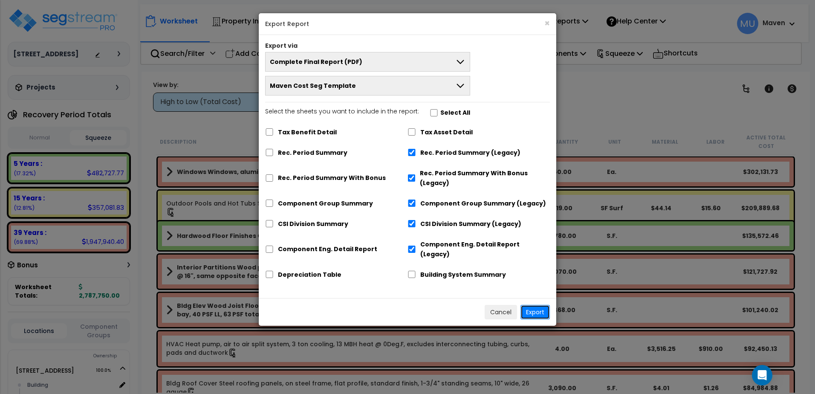
click at [538, 305] on button "Export" at bounding box center [534, 312] width 29 height 14
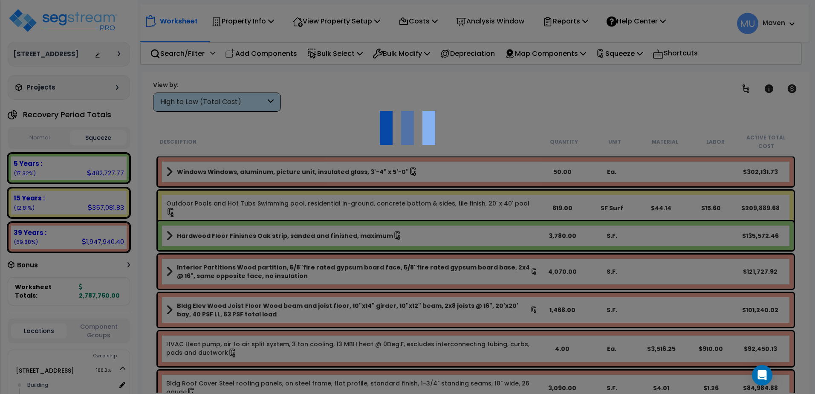
scroll to position [38, 0]
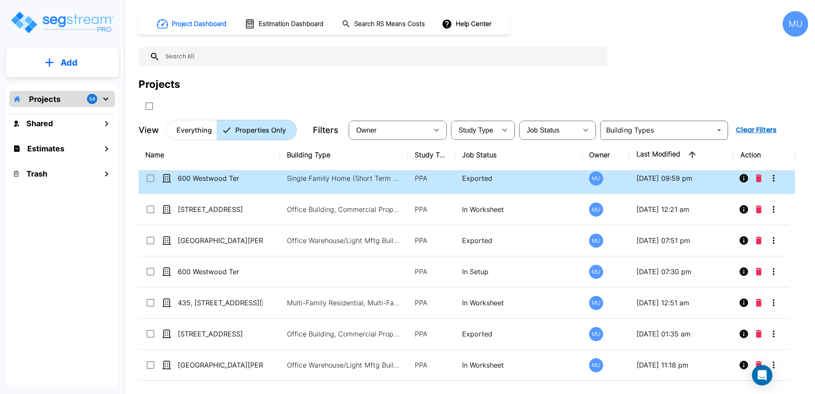
scroll to position [43, 0]
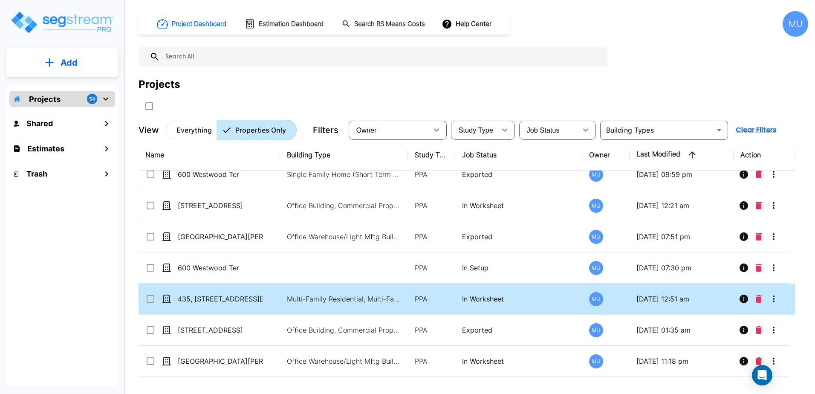
click at [508, 309] on td "In Worksheet" at bounding box center [518, 298] width 127 height 31
checkbox input "true"
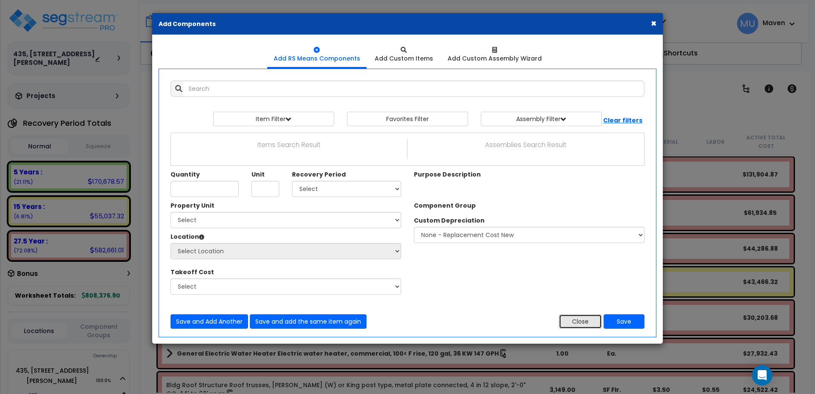
click at [573, 326] on button "Close" at bounding box center [580, 321] width 43 height 14
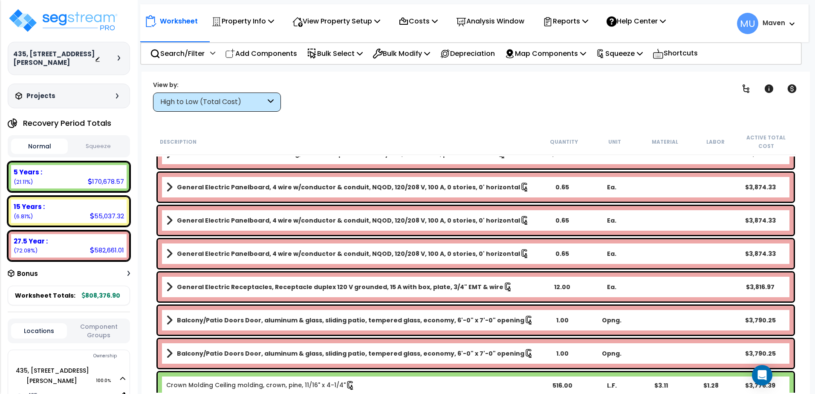
scroll to position [1918, 0]
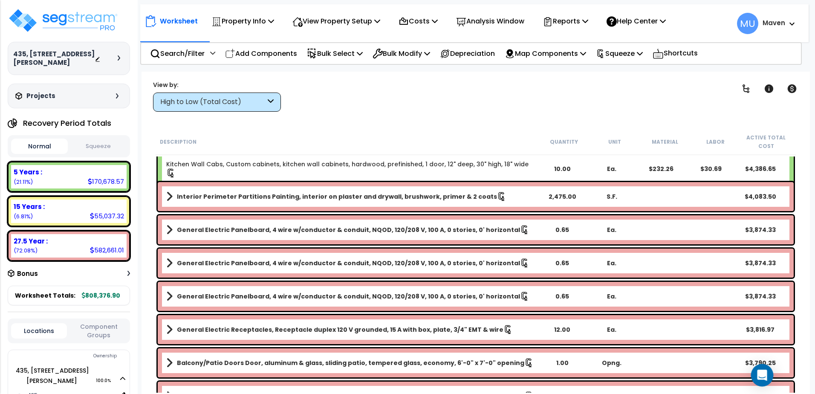
click at [755, 374] on div "Open Intercom Messenger" at bounding box center [762, 375] width 23 height 23
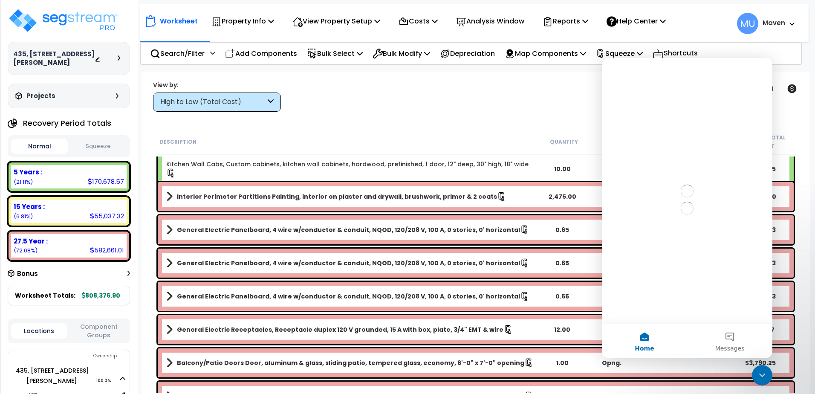
scroll to position [0, 0]
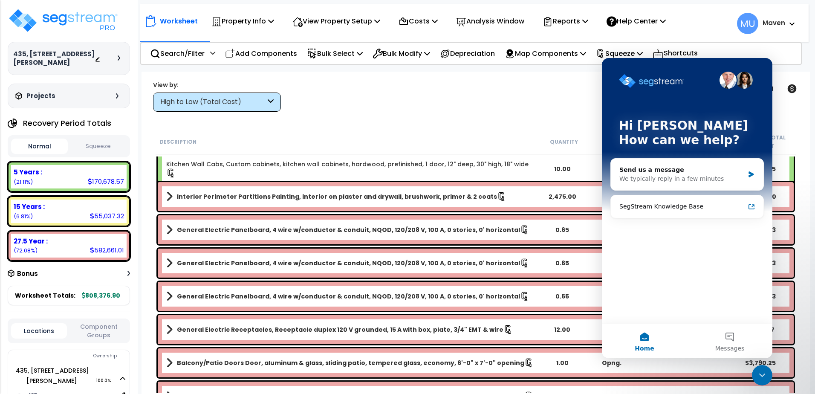
click at [756, 370] on div "Close Intercom Messenger" at bounding box center [762, 375] width 20 height 20
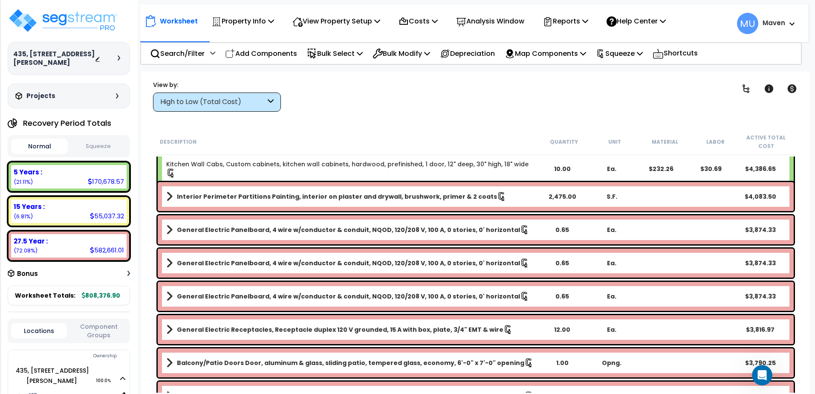
click at [613, 97] on div "Clear Filters" at bounding box center [506, 96] width 428 height 32
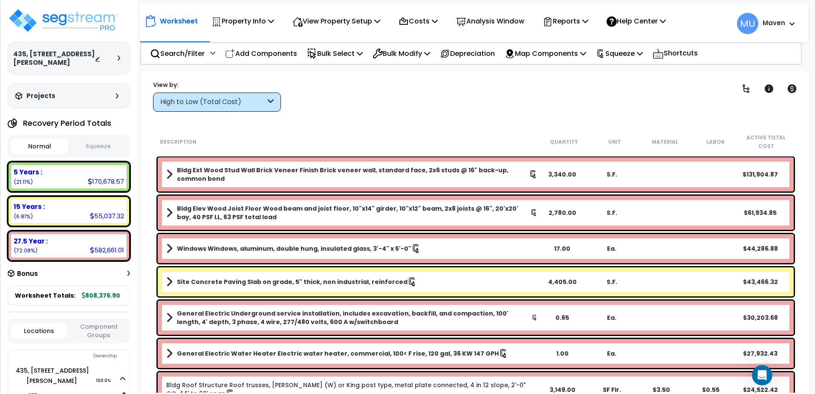
click at [170, 173] on span at bounding box center [169, 174] width 6 height 12
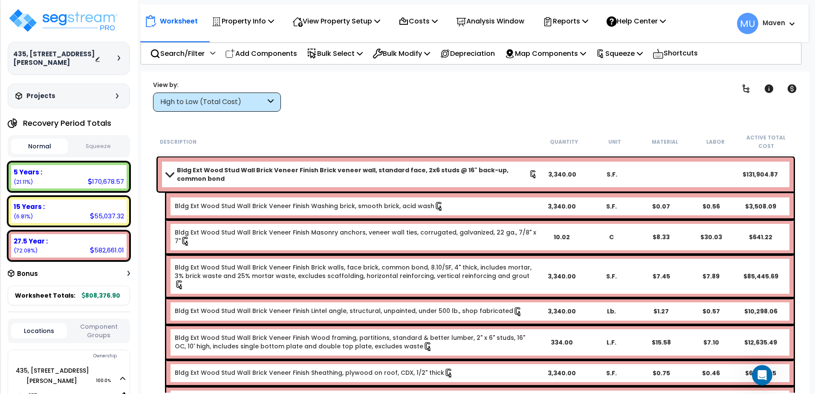
click at [170, 173] on span at bounding box center [169, 174] width 12 height 6
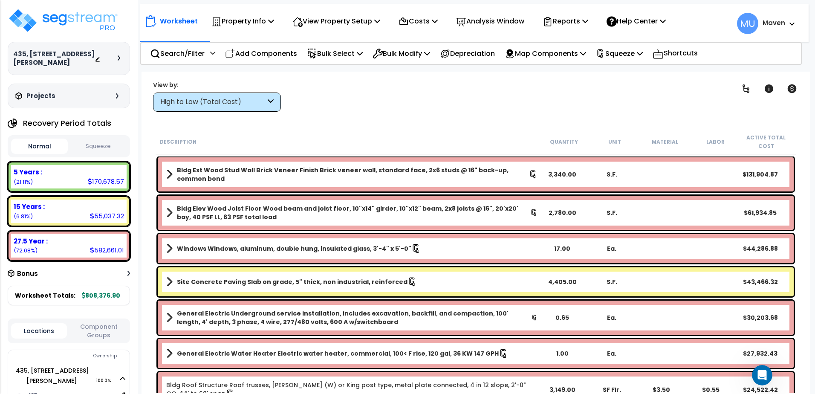
click at [170, 211] on span at bounding box center [169, 213] width 6 height 12
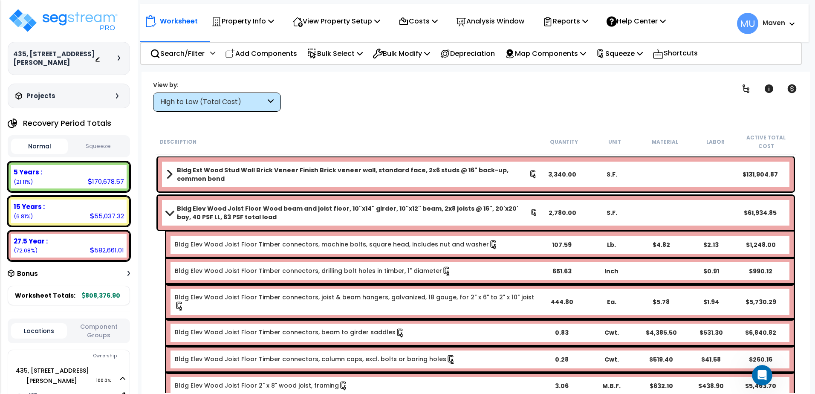
click at [170, 211] on span at bounding box center [169, 212] width 12 height 6
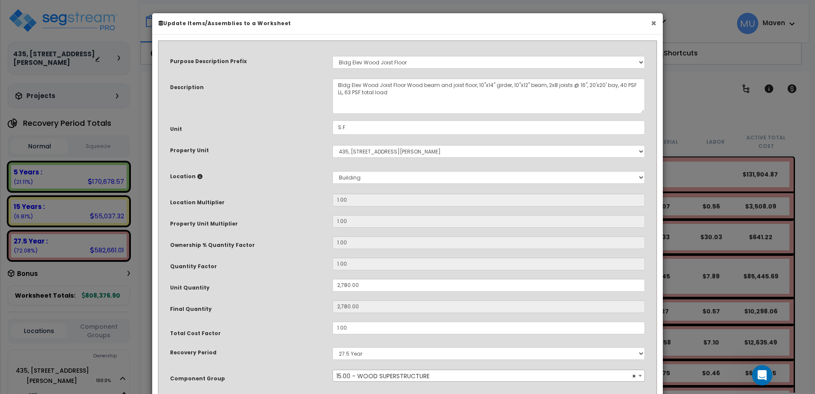
click at [652, 23] on button "×" at bounding box center [654, 23] width 6 height 9
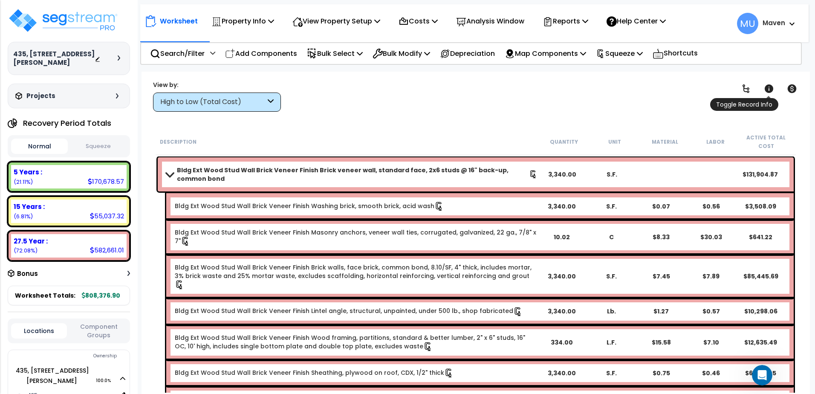
click at [770, 85] on icon at bounding box center [769, 88] width 9 height 9
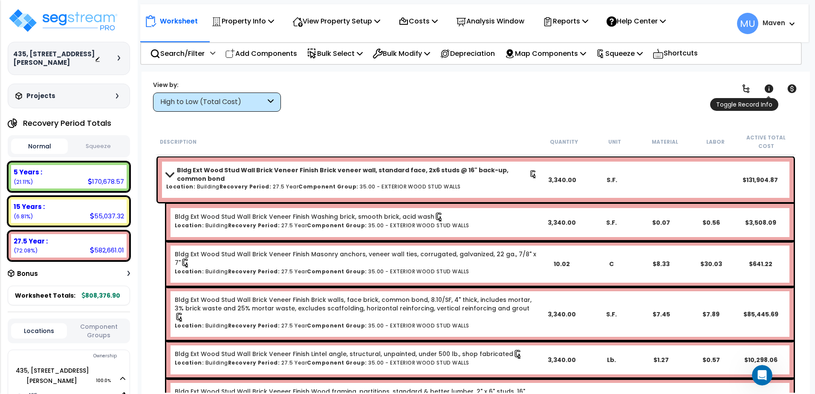
click at [770, 85] on icon at bounding box center [769, 88] width 9 height 9
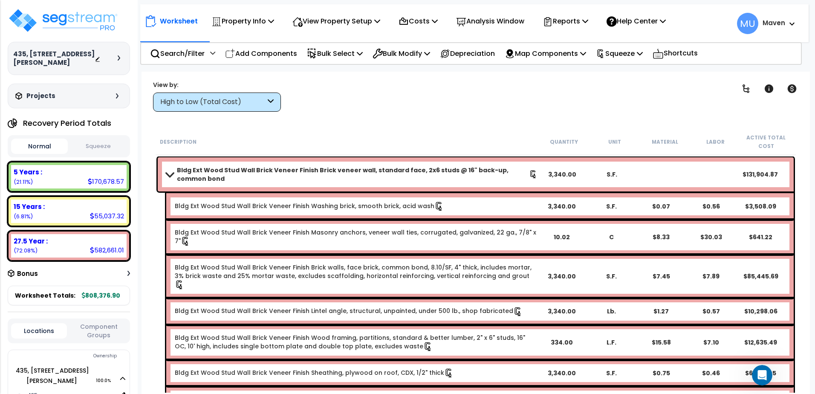
click at [165, 176] on span at bounding box center [169, 174] width 12 height 6
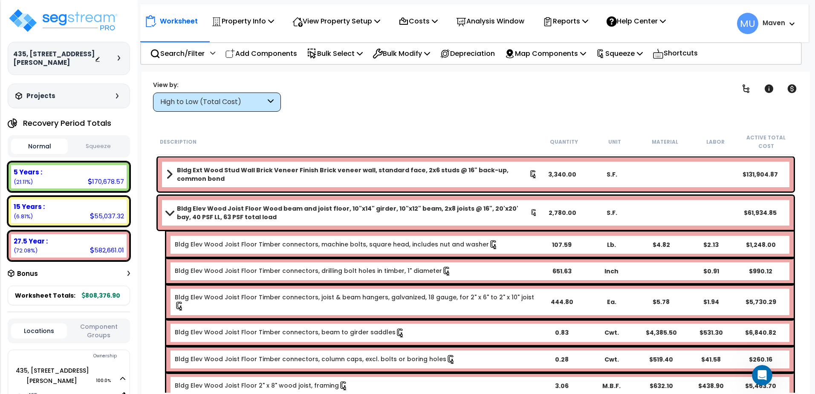
click at [165, 205] on div "Bldg Elev Wood Joist Floor Wood beam and joist floor, 10"x14" girder, 10"x12" b…" at bounding box center [476, 213] width 636 height 34
click at [165, 216] on div "Bldg Elev Wood Joist Floor Wood beam and joist floor, 10"x14" girder, 10"x12" b…" at bounding box center [476, 213] width 636 height 34
click at [169, 216] on link "Bldg Elev Wood Joist Floor Wood beam and joist floor, 10"x14" girder, 10"x12" b…" at bounding box center [351, 212] width 371 height 17
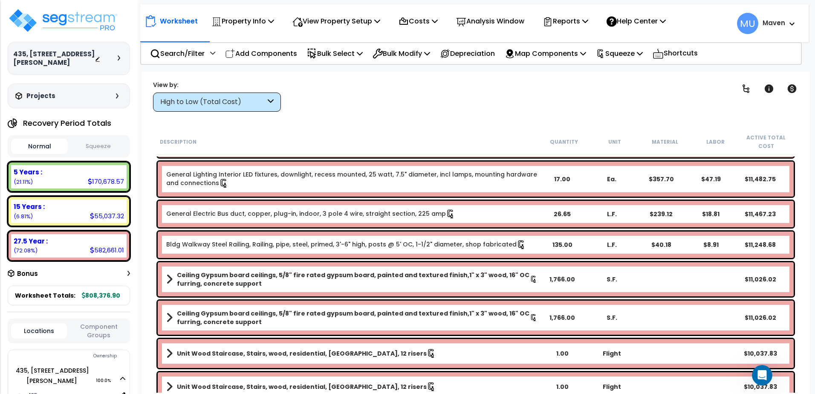
scroll to position [767, 0]
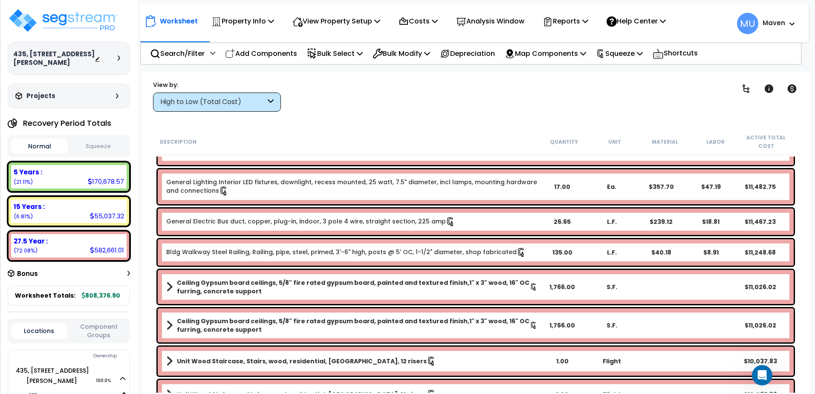
click at [550, 109] on div "Clear Filters" at bounding box center [506, 96] width 428 height 32
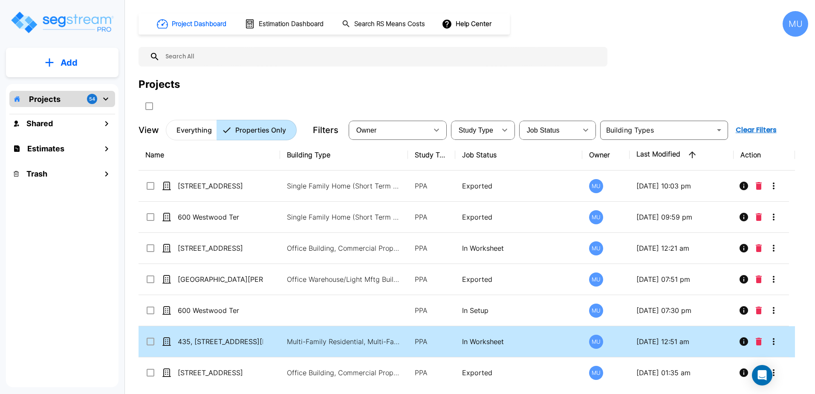
click at [402, 339] on p "Multi-Family Residential, Multi-Family Residential Site" at bounding box center [344, 341] width 115 height 10
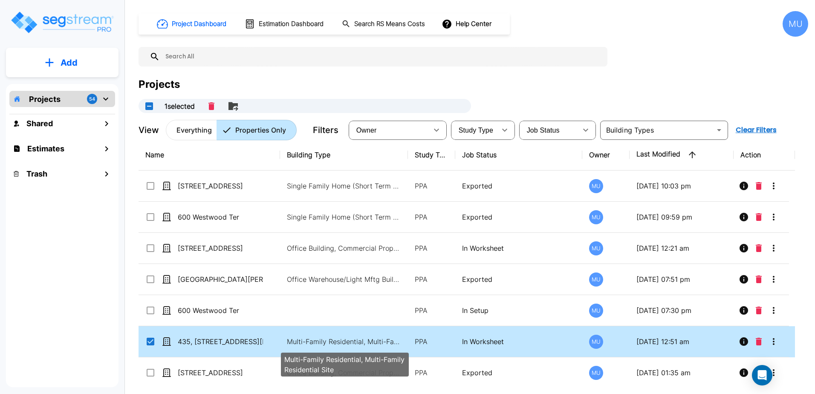
checkbox input "true"
